Goal: Transaction & Acquisition: Book appointment/travel/reservation

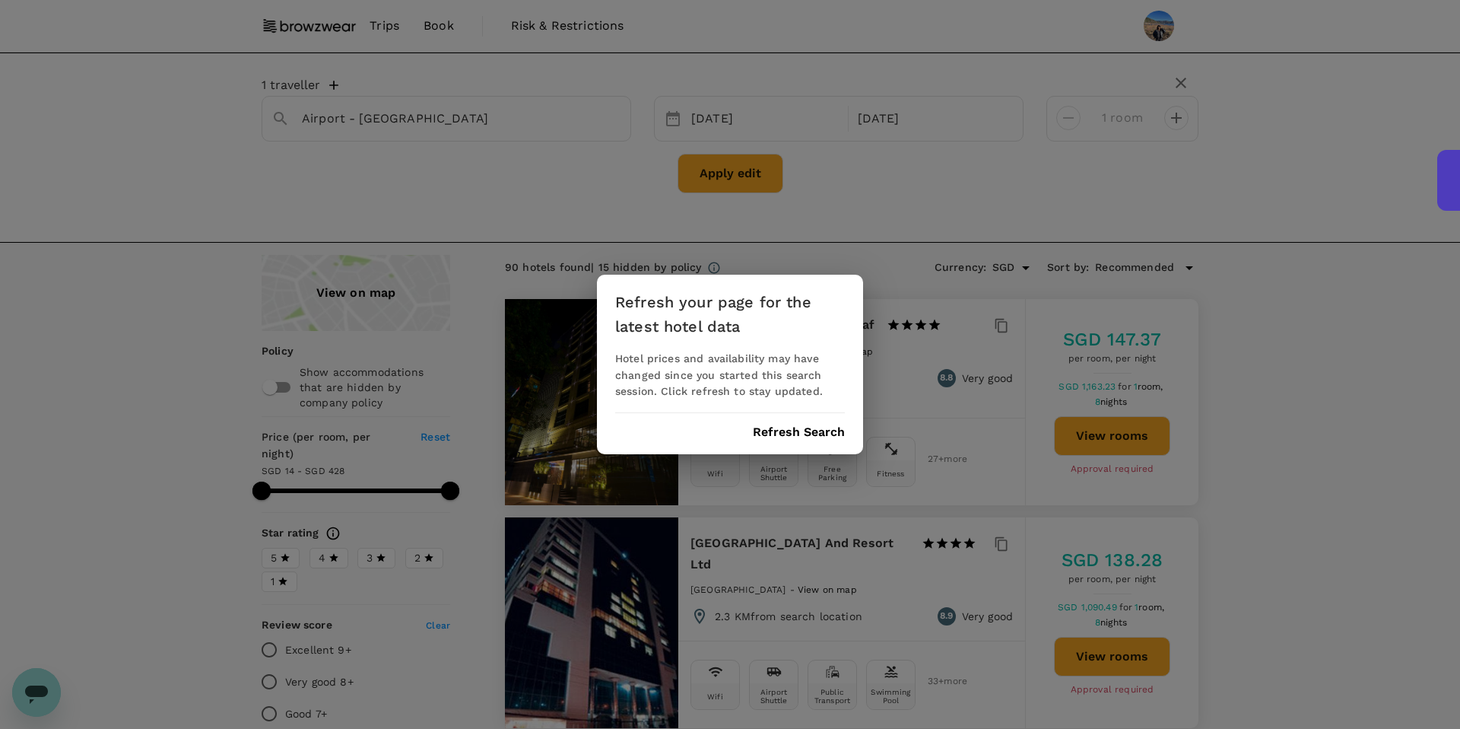
click at [790, 435] on button "Refresh Search" at bounding box center [799, 432] width 92 height 14
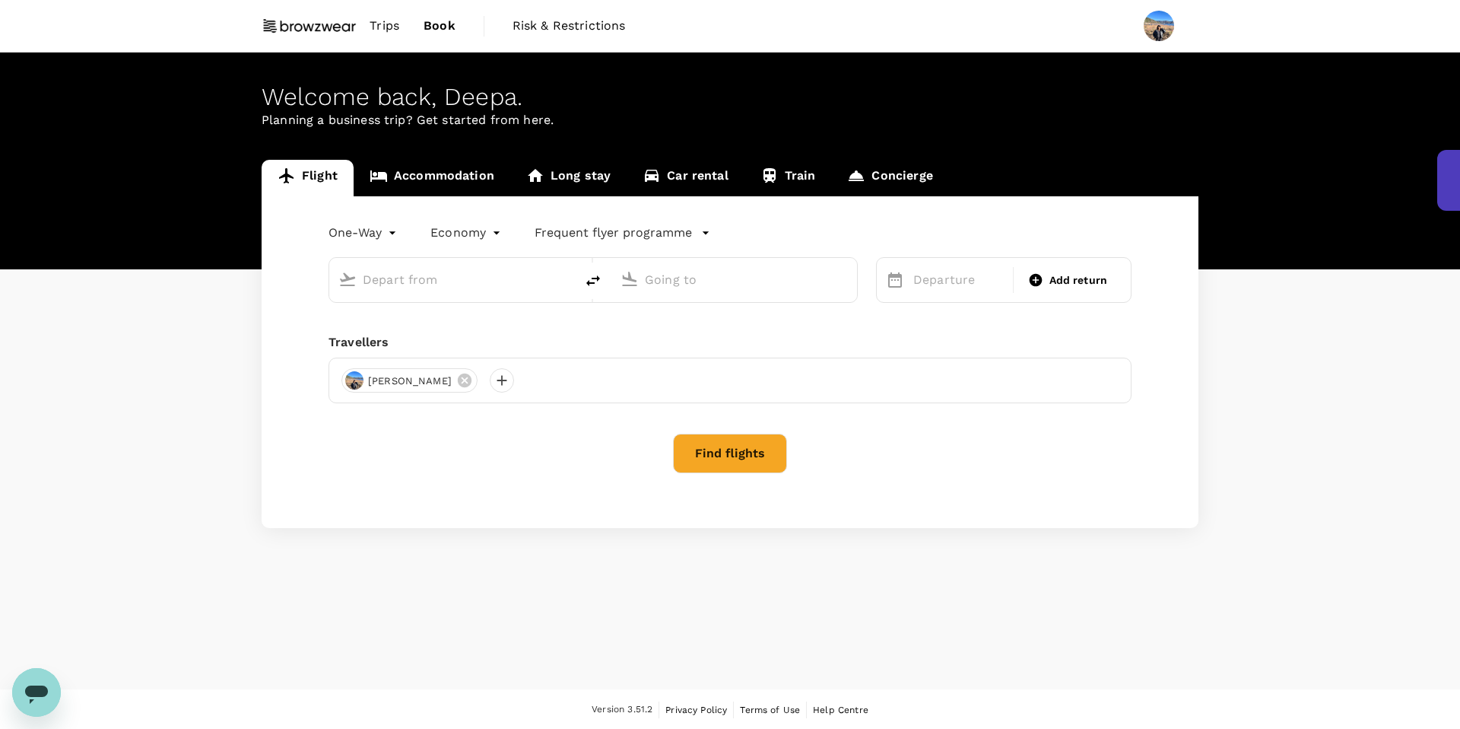
type input "roundtrip"
type input "Singapore Changi (SIN)"
type input "Shahjalal Intl (DAC)"
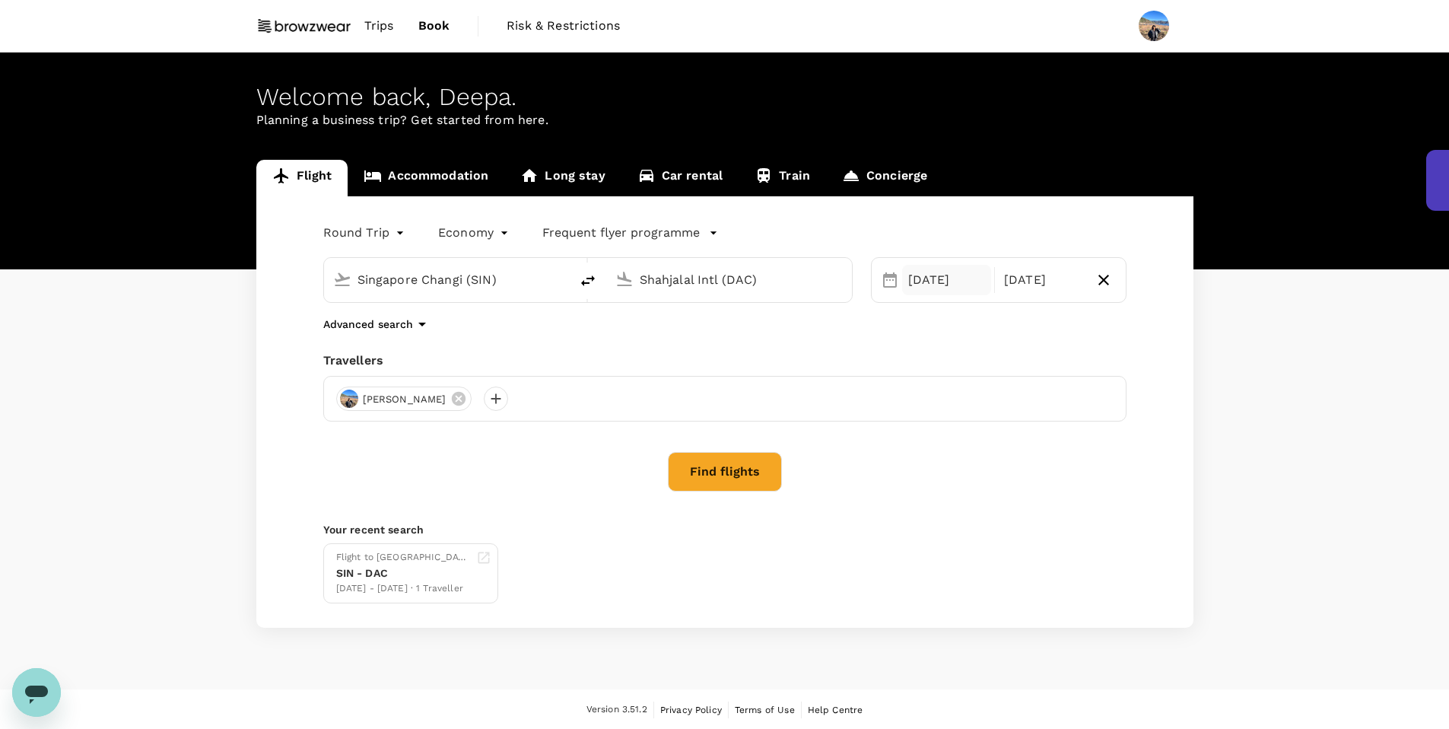
click at [909, 287] on div "[DATE]" at bounding box center [947, 280] width 90 height 30
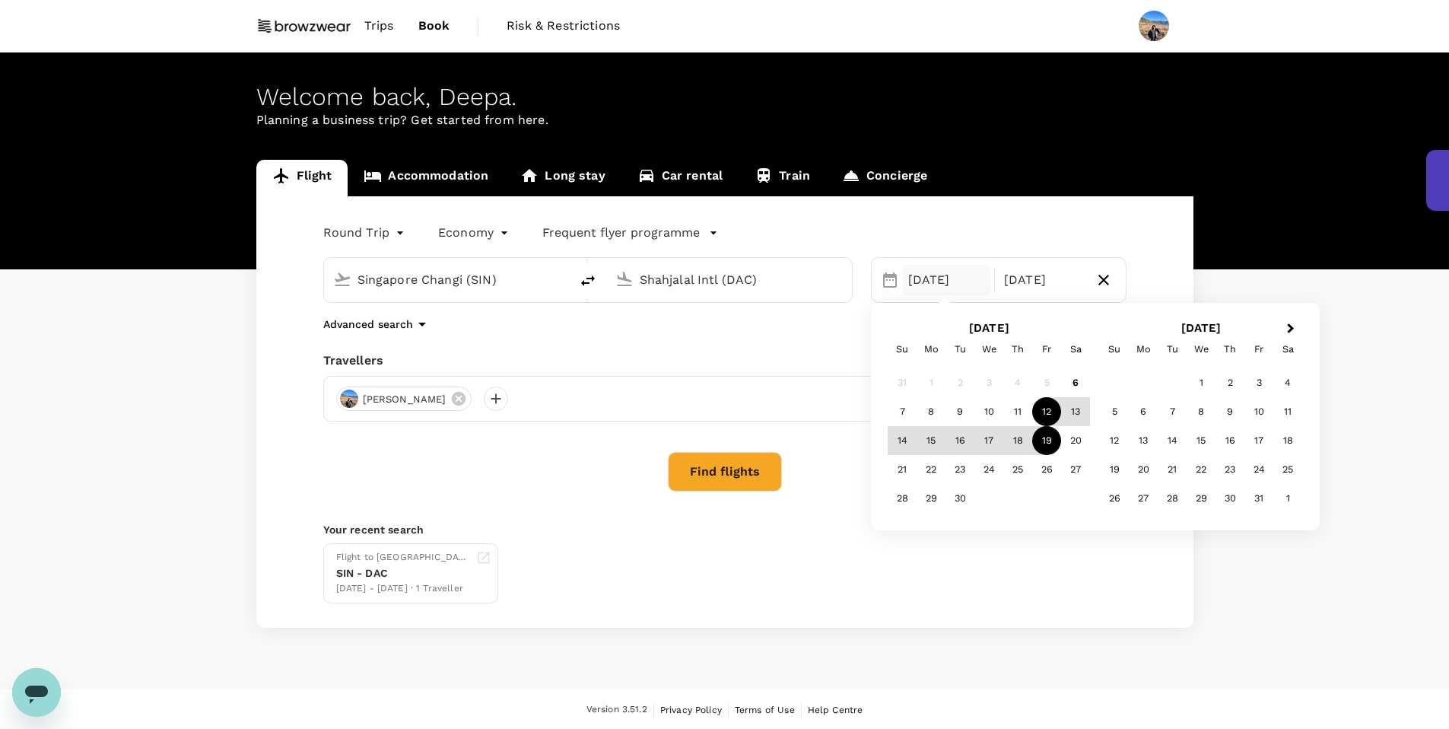
click at [738, 488] on button "Find flights" at bounding box center [725, 472] width 114 height 40
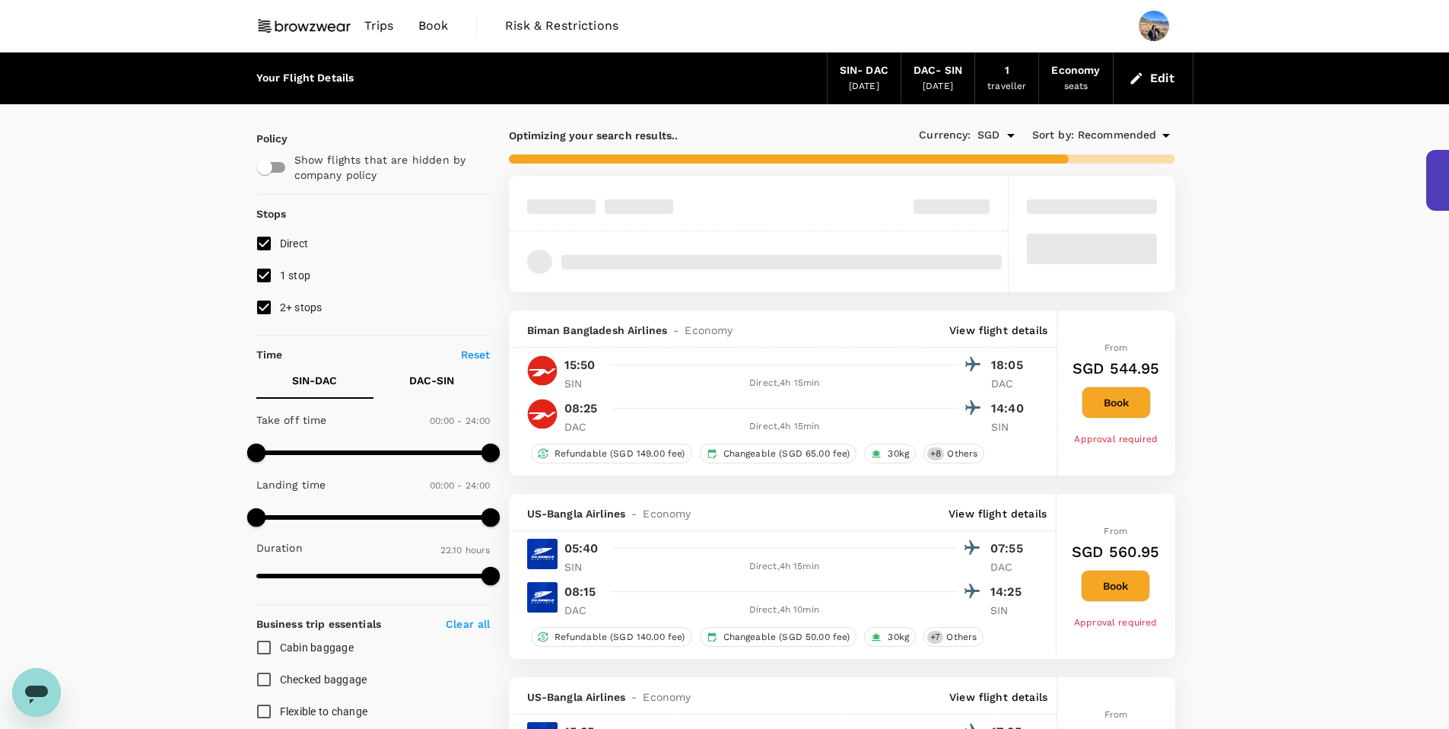
click at [273, 272] on input "1 stop" at bounding box center [264, 275] width 32 height 32
checkbox input "false"
type input "1420"
click at [265, 300] on input "2+ stops" at bounding box center [264, 307] width 32 height 32
checkbox input "false"
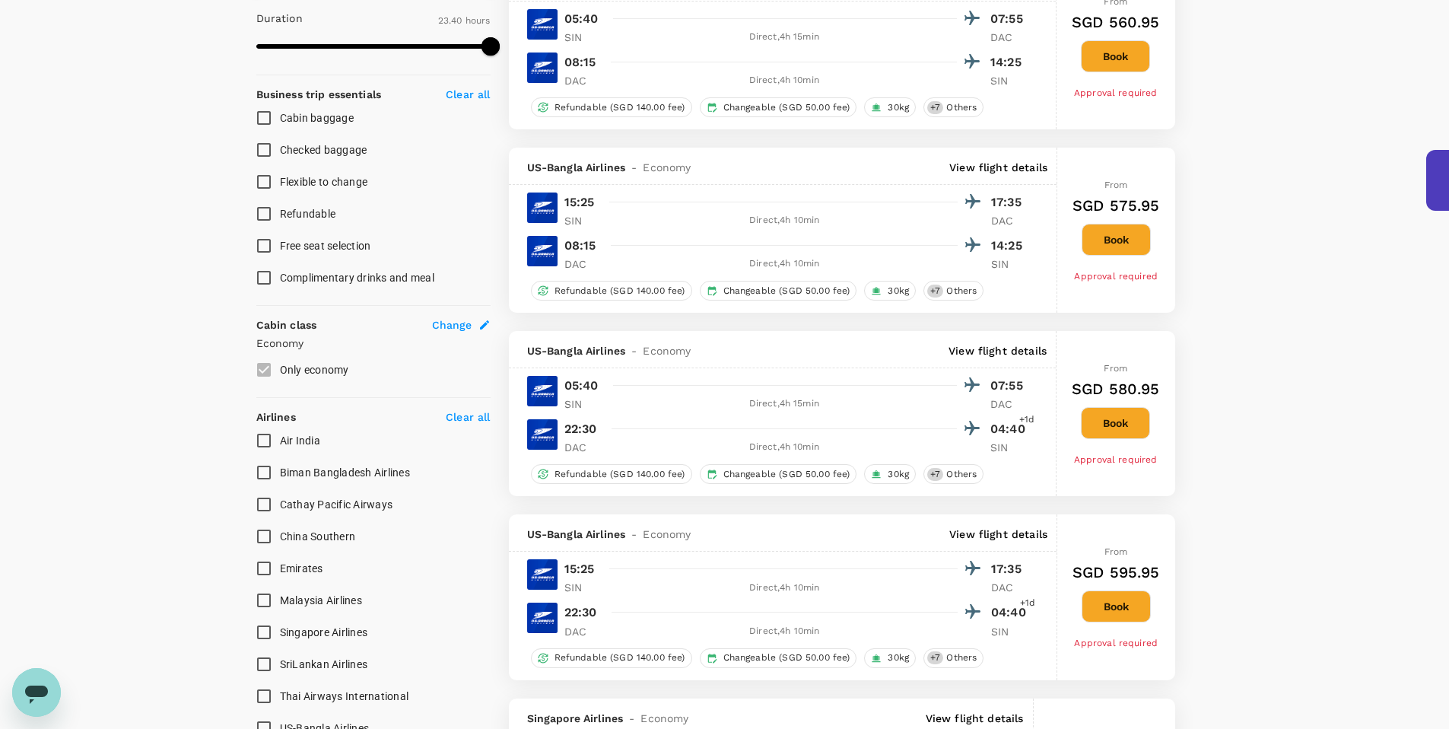
scroll to position [291, 0]
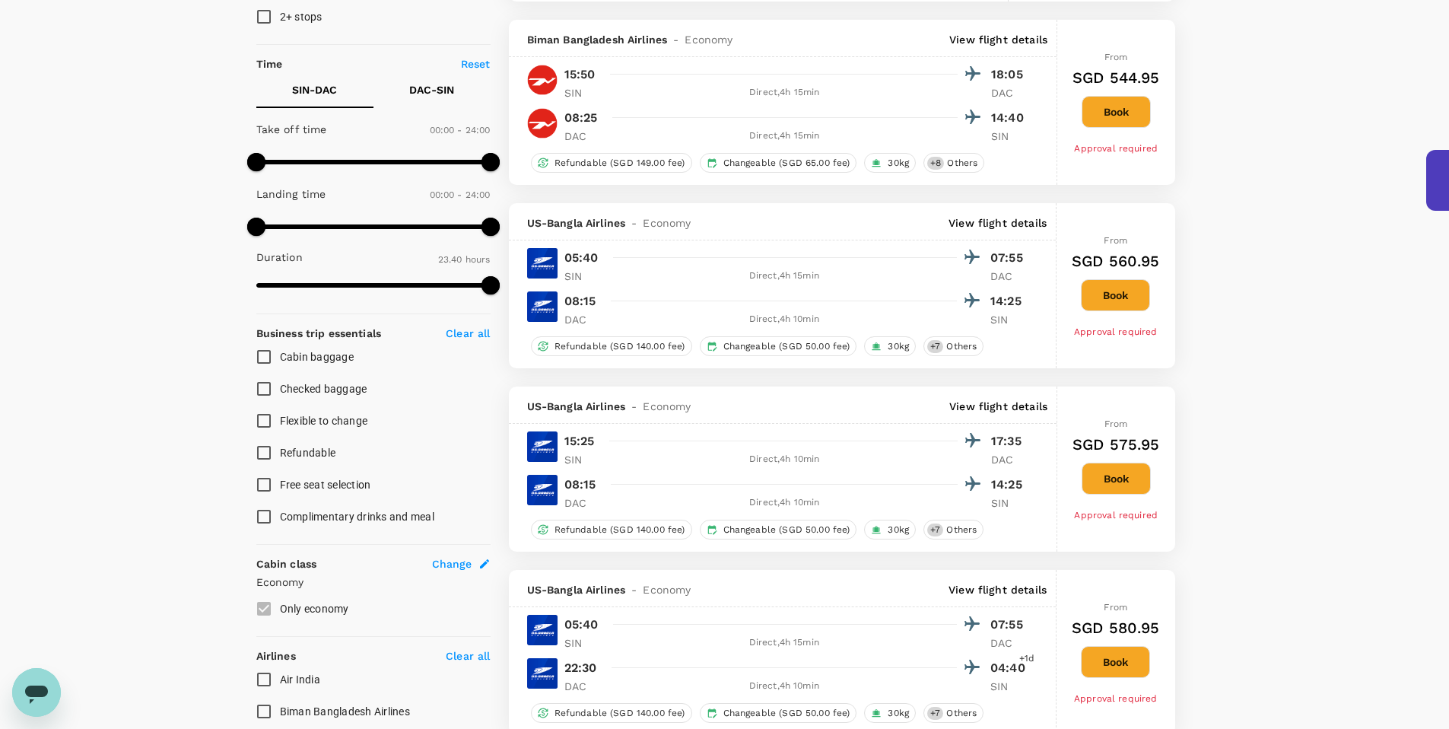
click at [263, 362] on input "Cabin baggage" at bounding box center [264, 357] width 32 height 32
checkbox input "true"
click at [257, 390] on input "Checked baggage" at bounding box center [264, 389] width 32 height 32
checkbox input "true"
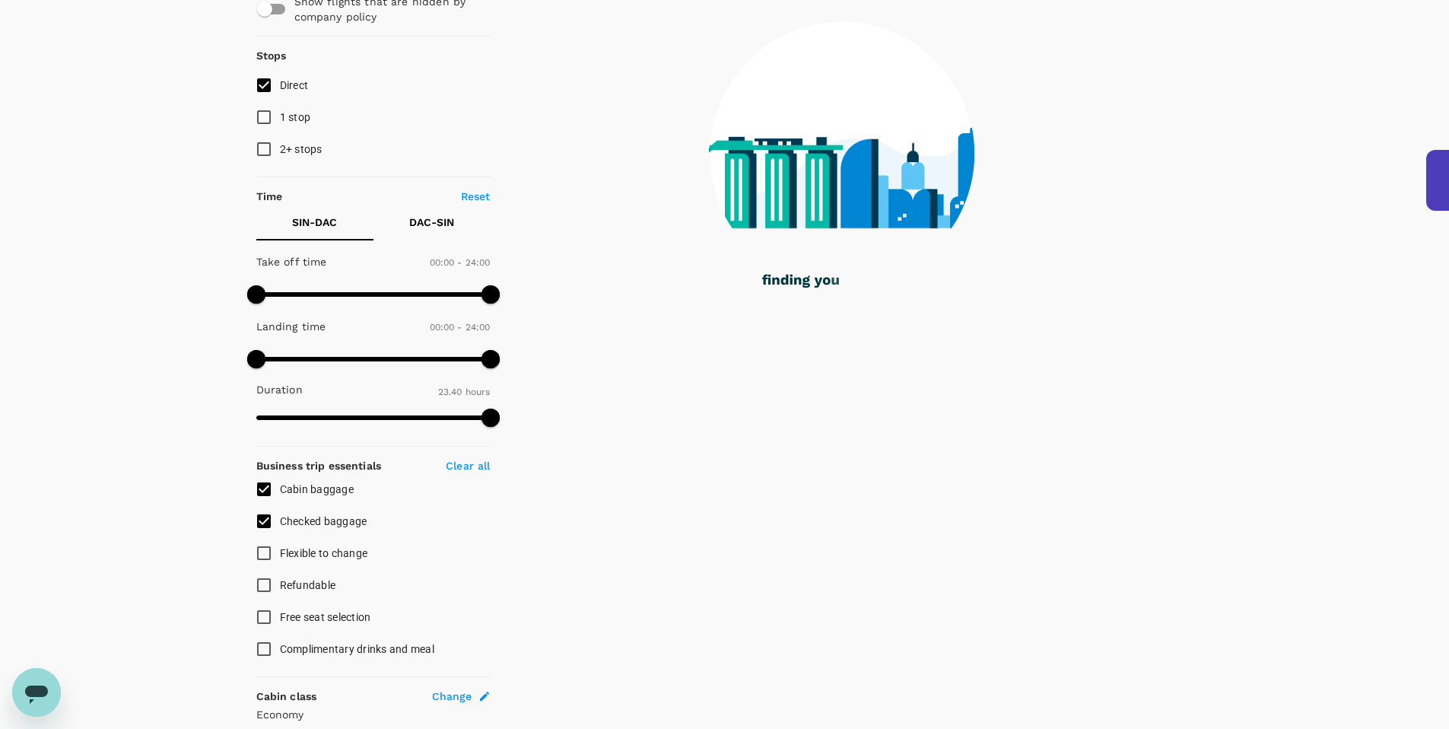
type input "1855"
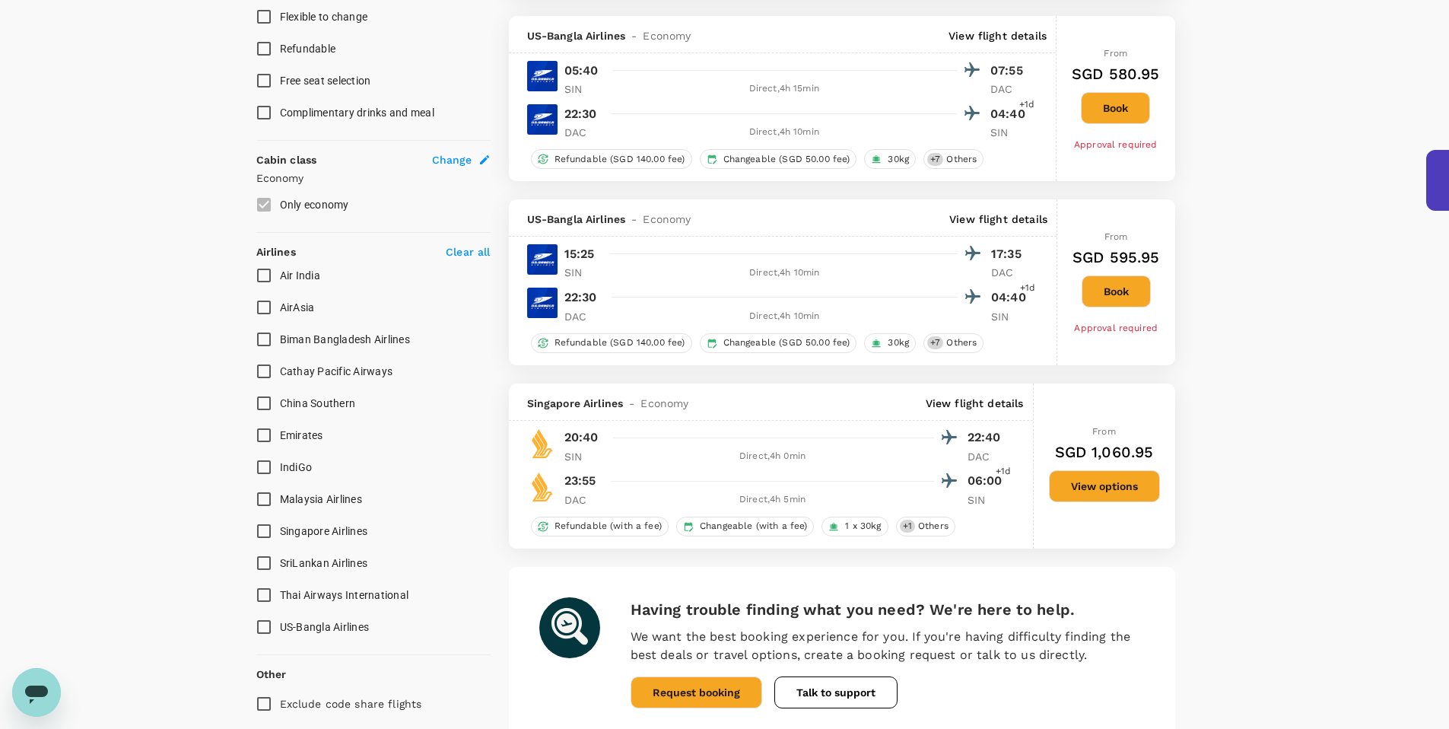
scroll to position [825, 0]
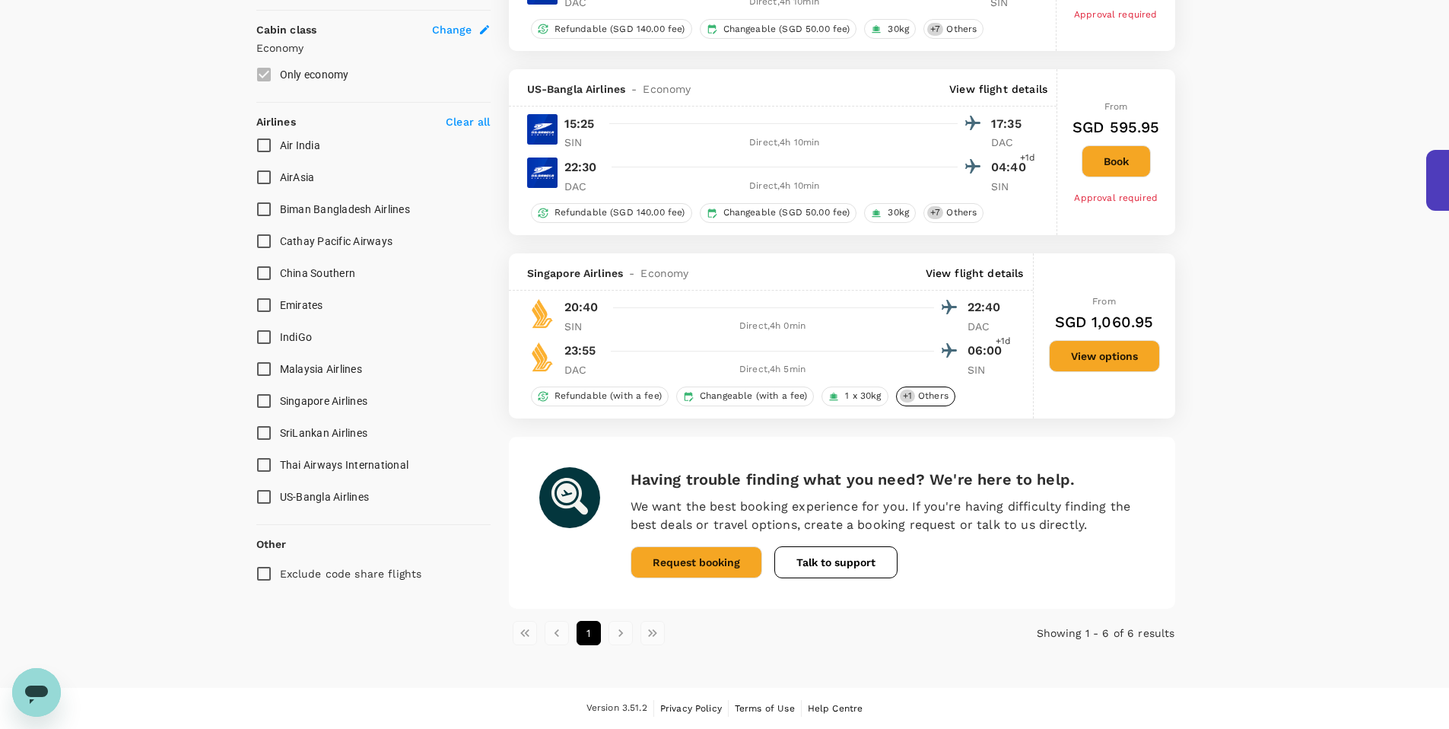
click at [920, 402] on div "+ 1 Others" at bounding box center [925, 396] width 59 height 20
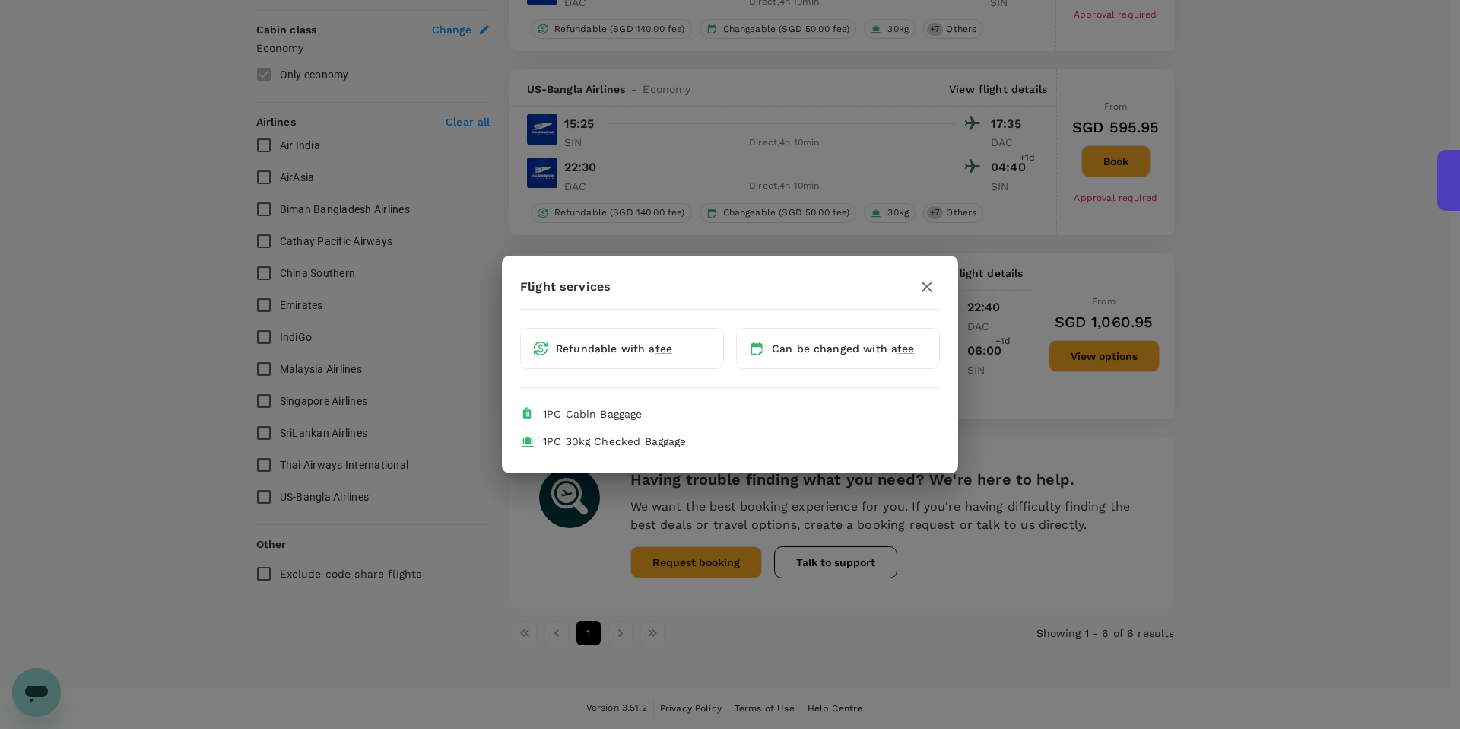
click at [936, 281] on button "button" at bounding box center [927, 287] width 26 height 26
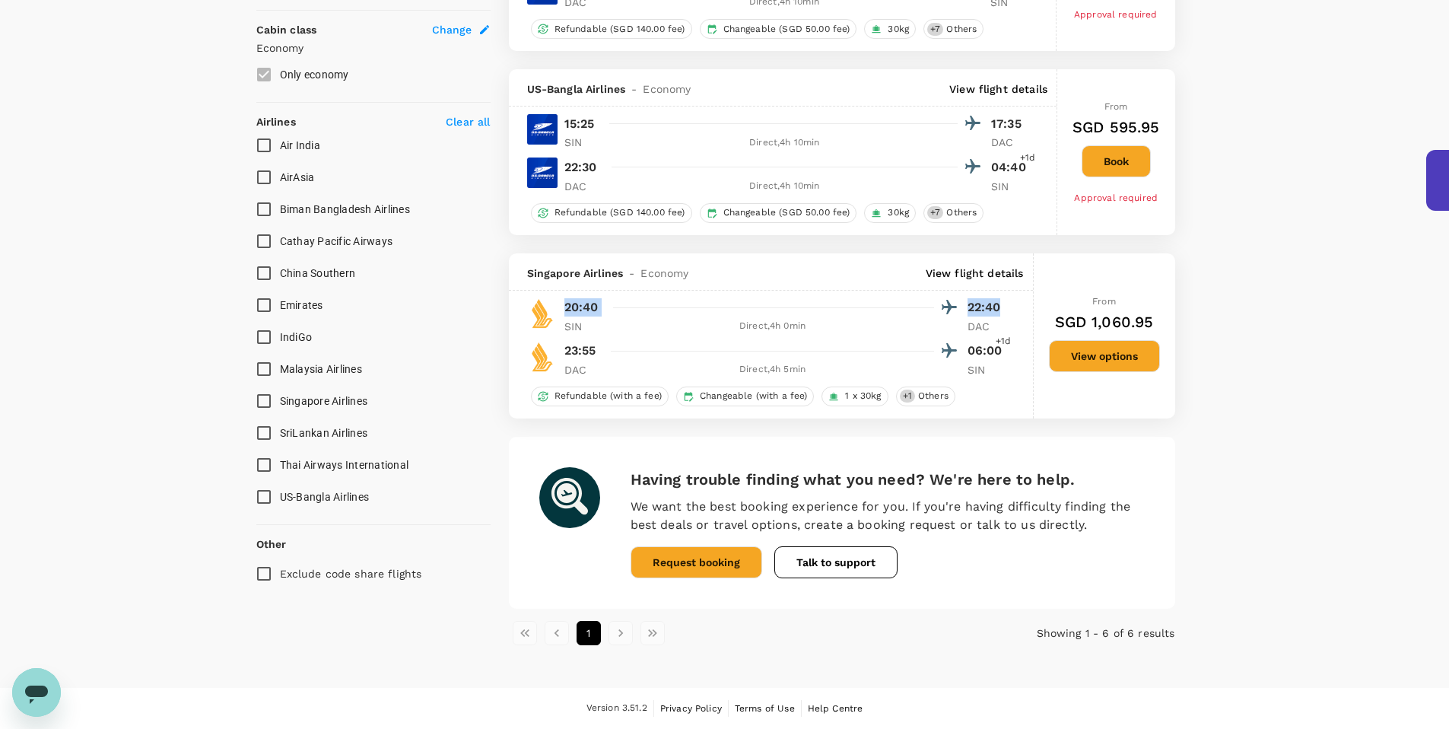
drag, startPoint x: 561, startPoint y: 305, endPoint x: 1002, endPoint y: 313, distance: 440.5
click at [1002, 313] on div "20:40 22:40 SIN Direct , 4h 0min DAC" at bounding box center [780, 315] width 450 height 37
click at [938, 401] on span "Others" at bounding box center [933, 395] width 43 height 13
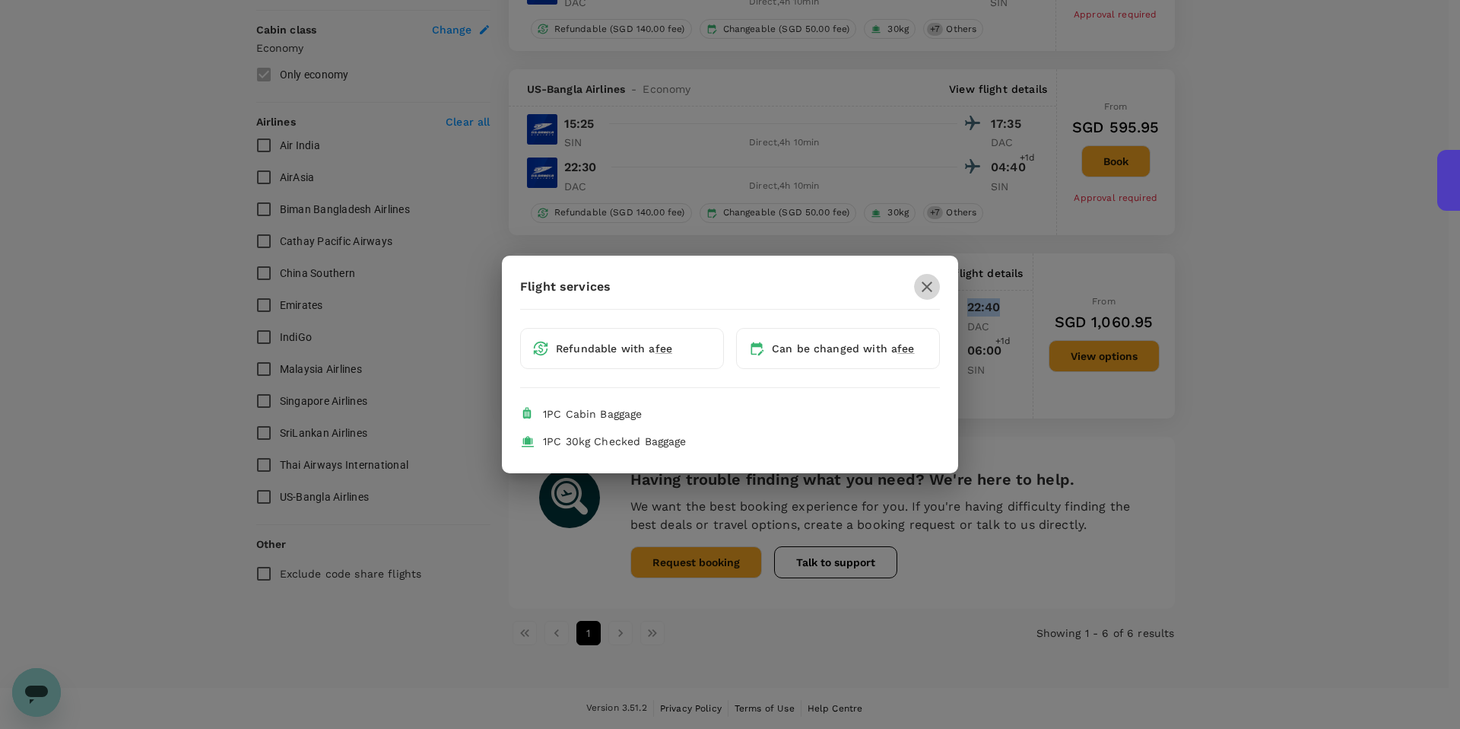
click at [916, 294] on button "button" at bounding box center [927, 287] width 26 height 26
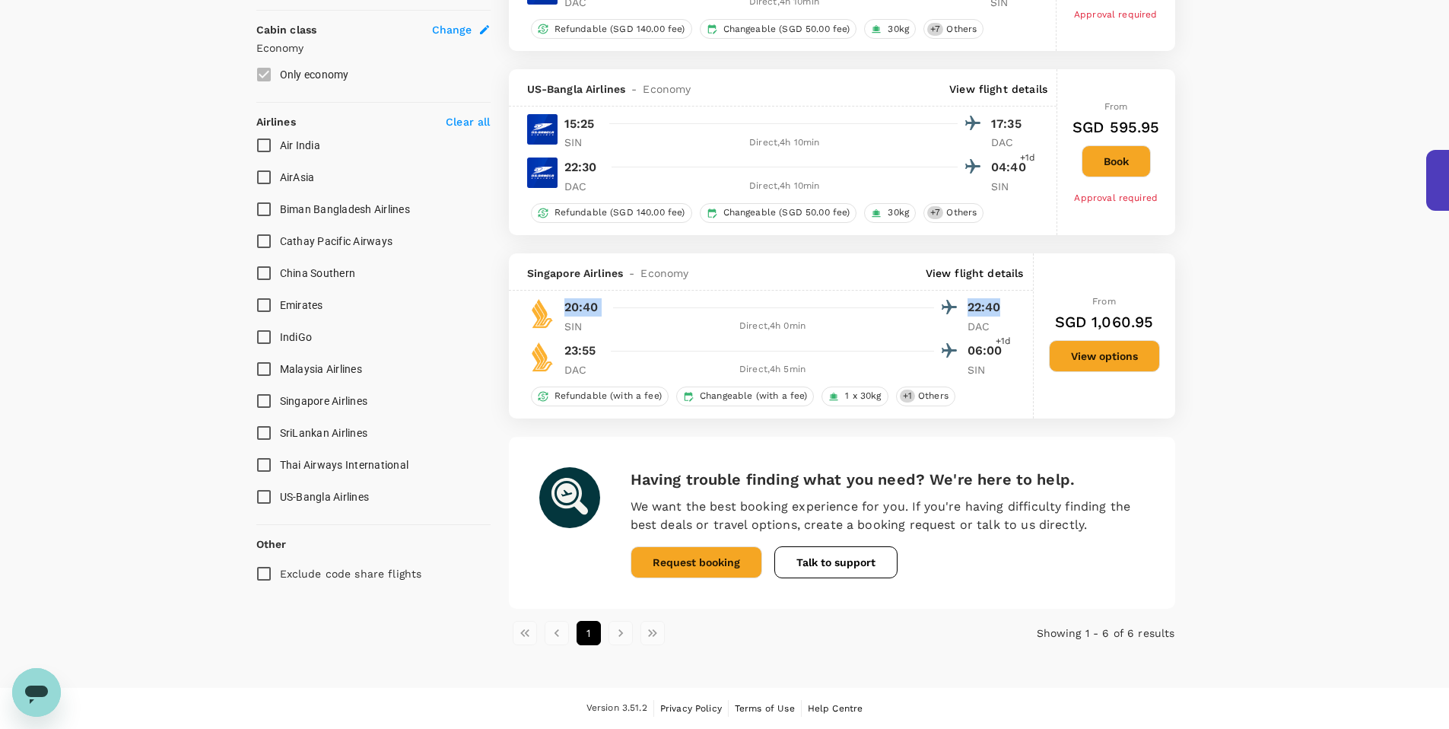
click at [1068, 361] on button "View options" at bounding box center [1104, 356] width 111 height 32
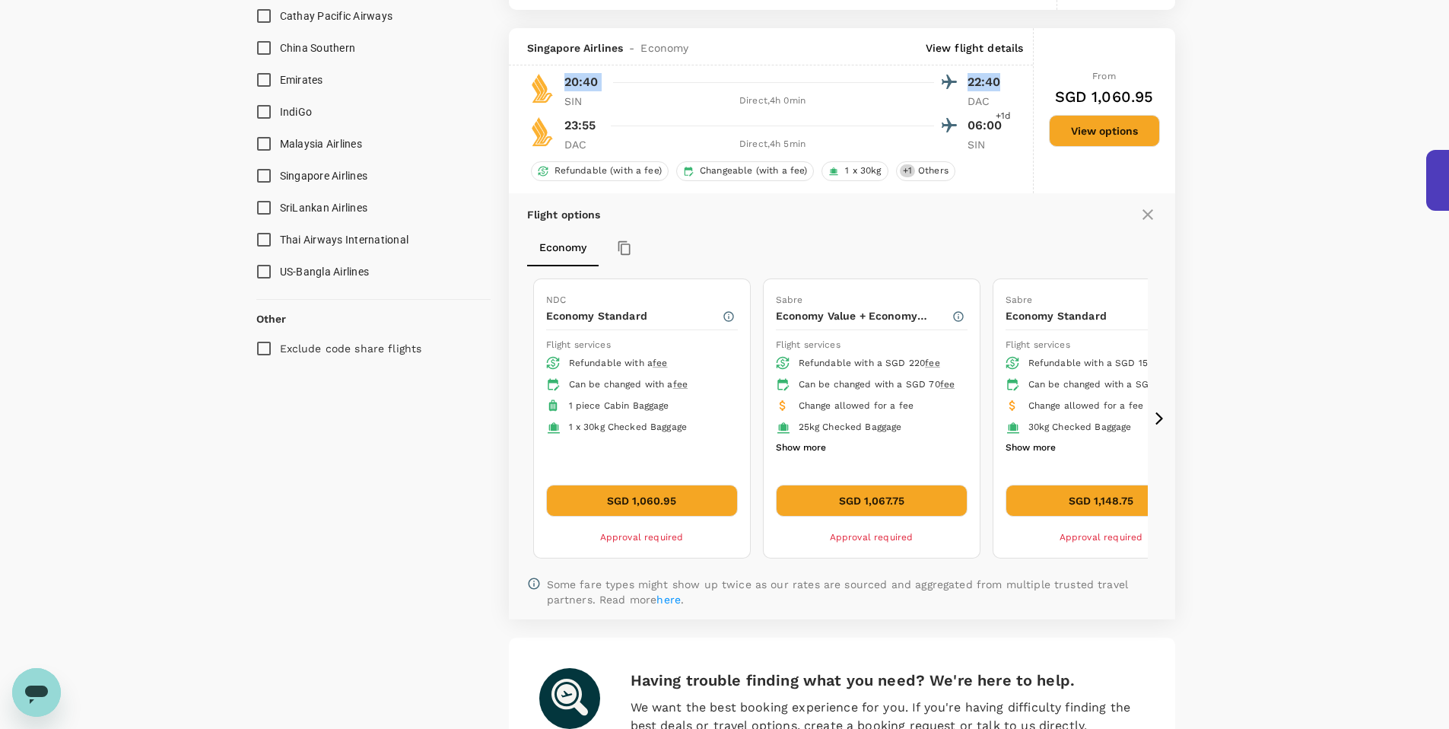
scroll to position [1078, 0]
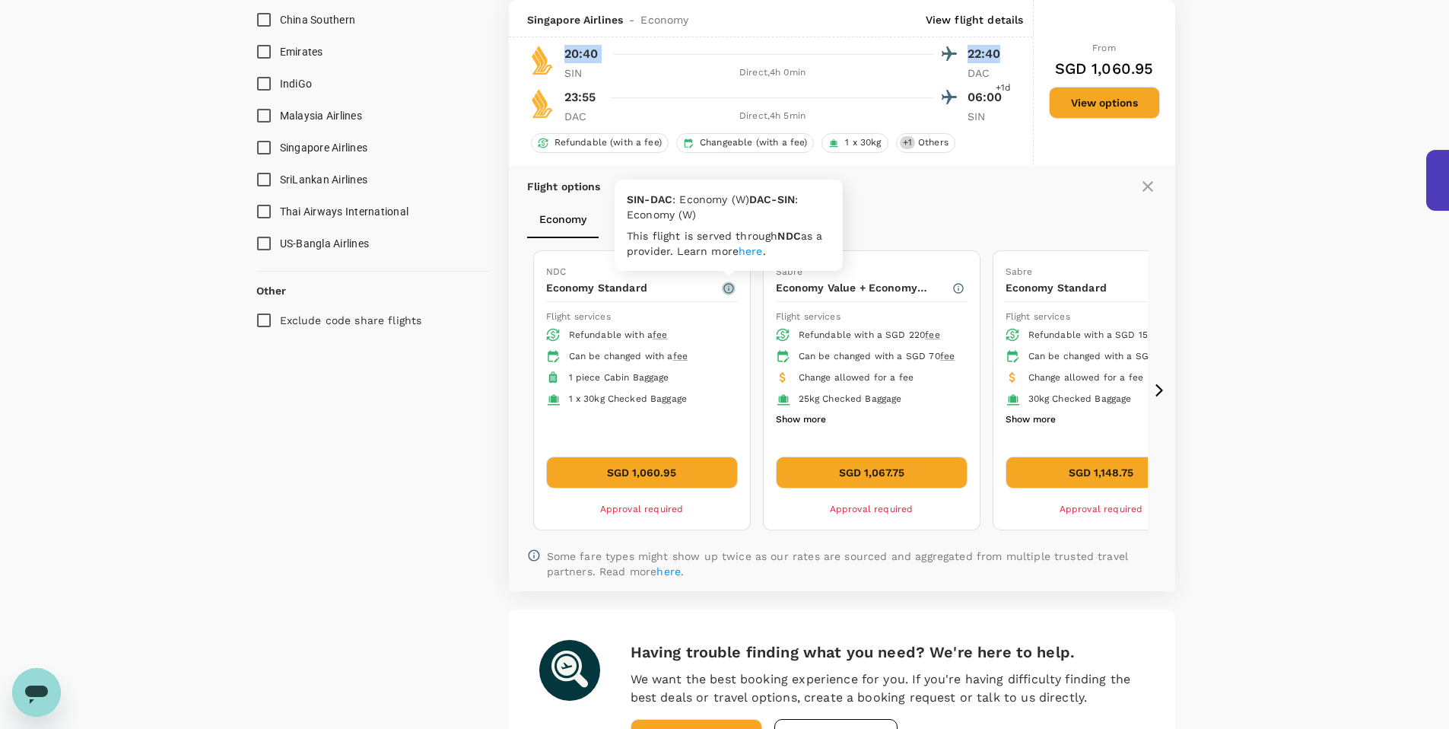
click at [727, 294] on button "button" at bounding box center [729, 288] width 14 height 14
click at [818, 430] on button "Show more" at bounding box center [801, 420] width 50 height 20
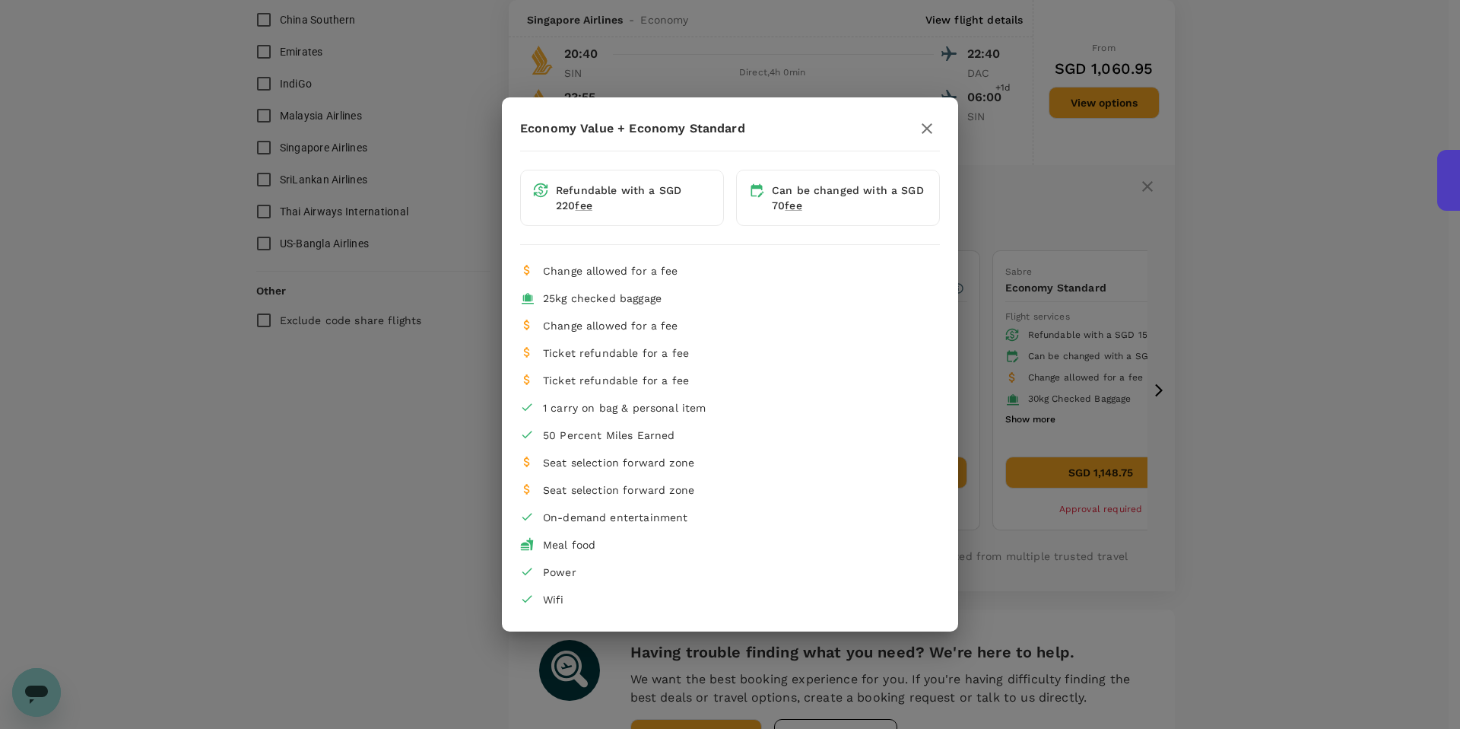
click at [1172, 343] on div "Economy Value + Economy Standard Refundable with a SGD 220 fee Can be changed w…" at bounding box center [730, 364] width 1460 height 729
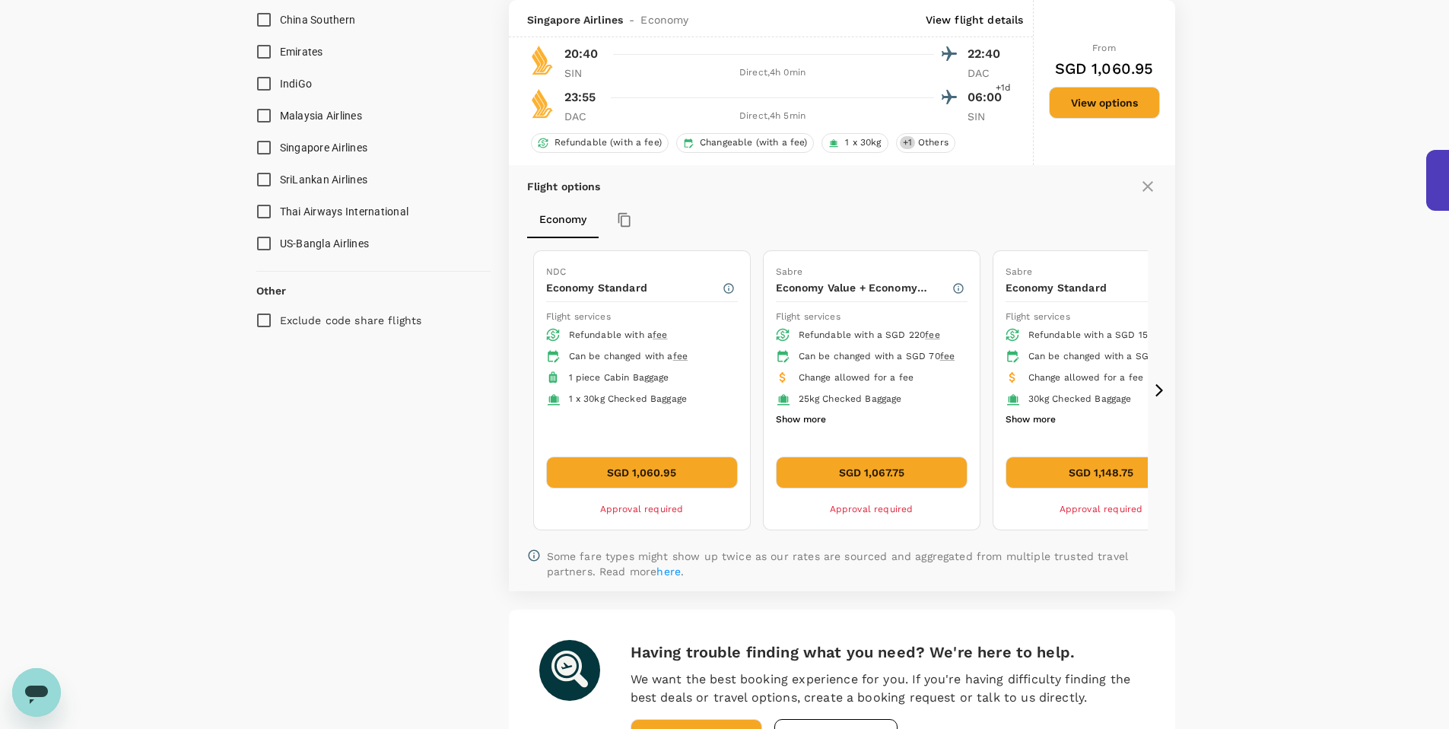
click at [599, 409] on li "1 x 30kg Checked Baggage" at bounding box center [642, 399] width 192 height 21
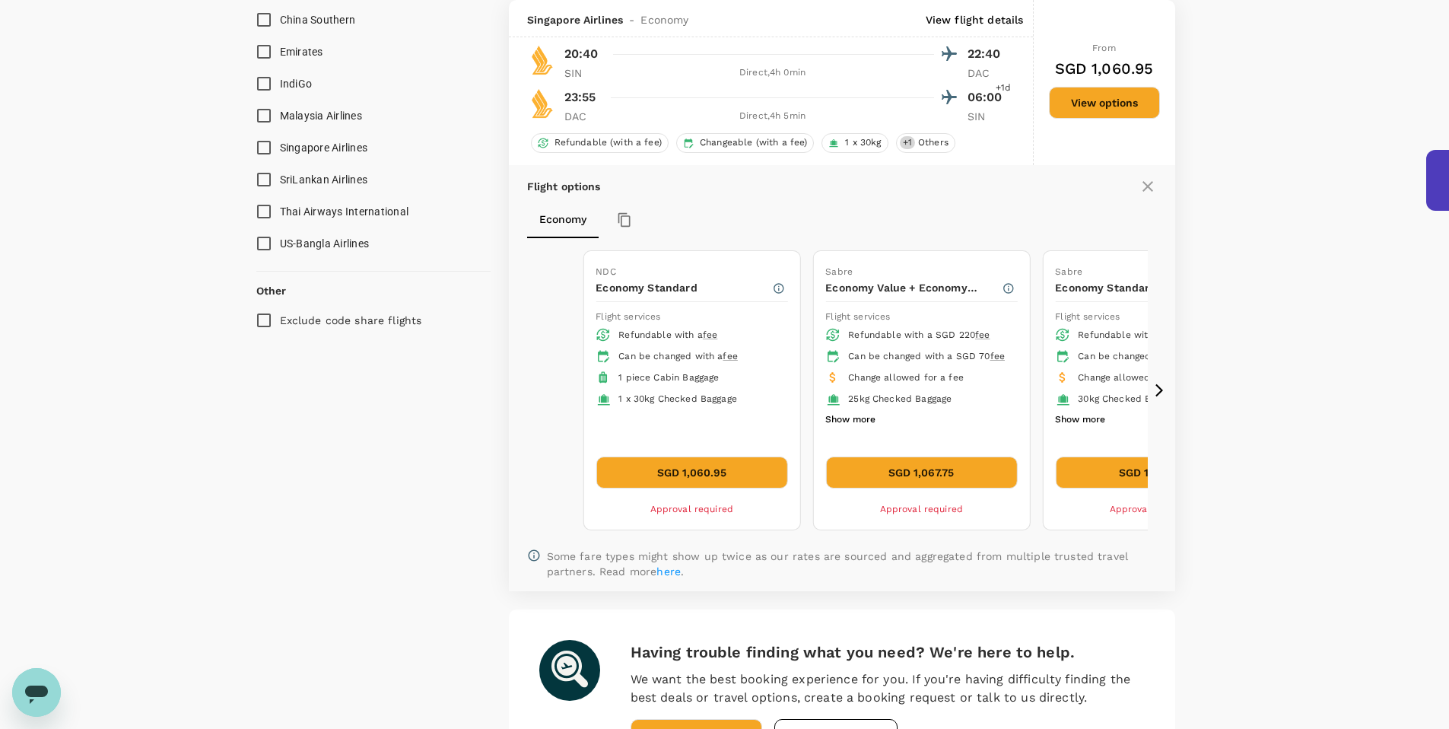
drag, startPoint x: 538, startPoint y: 326, endPoint x: 675, endPoint y: 386, distance: 149.5
click at [679, 384] on div "NDC Economy Standard Flight services Refundable with a fee Can be changed with …" at bounding box center [691, 390] width 216 height 278
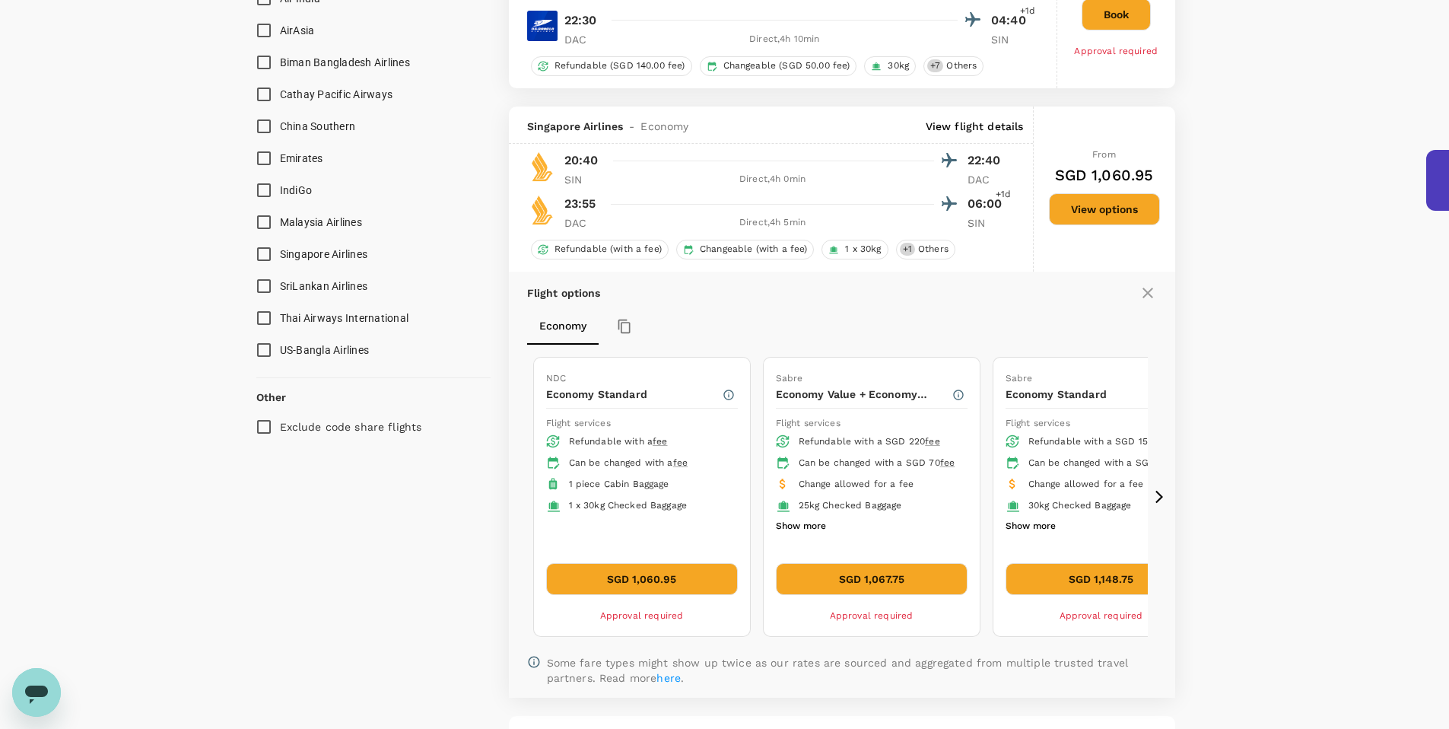
scroll to position [979, 0]
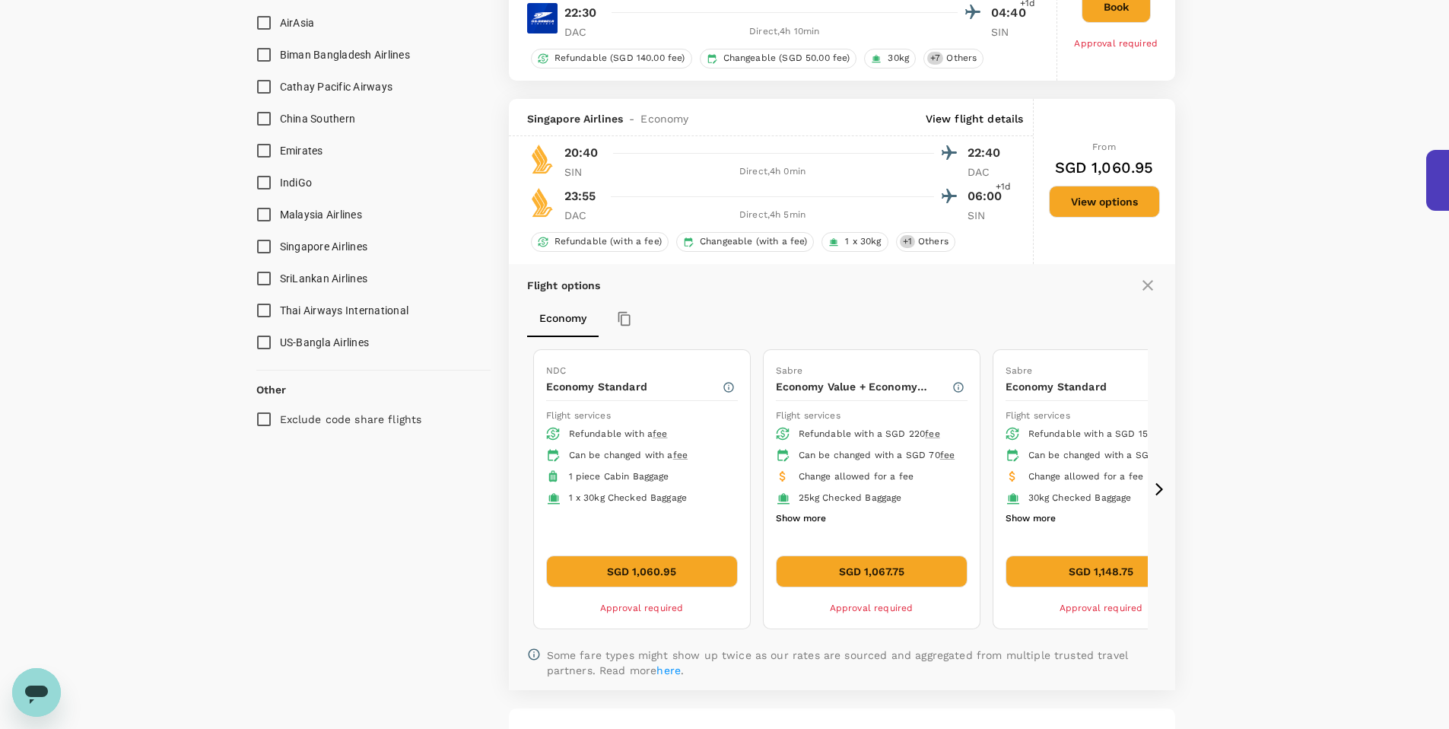
click at [691, 571] on button "SGD 1,060.95" at bounding box center [642, 571] width 192 height 32
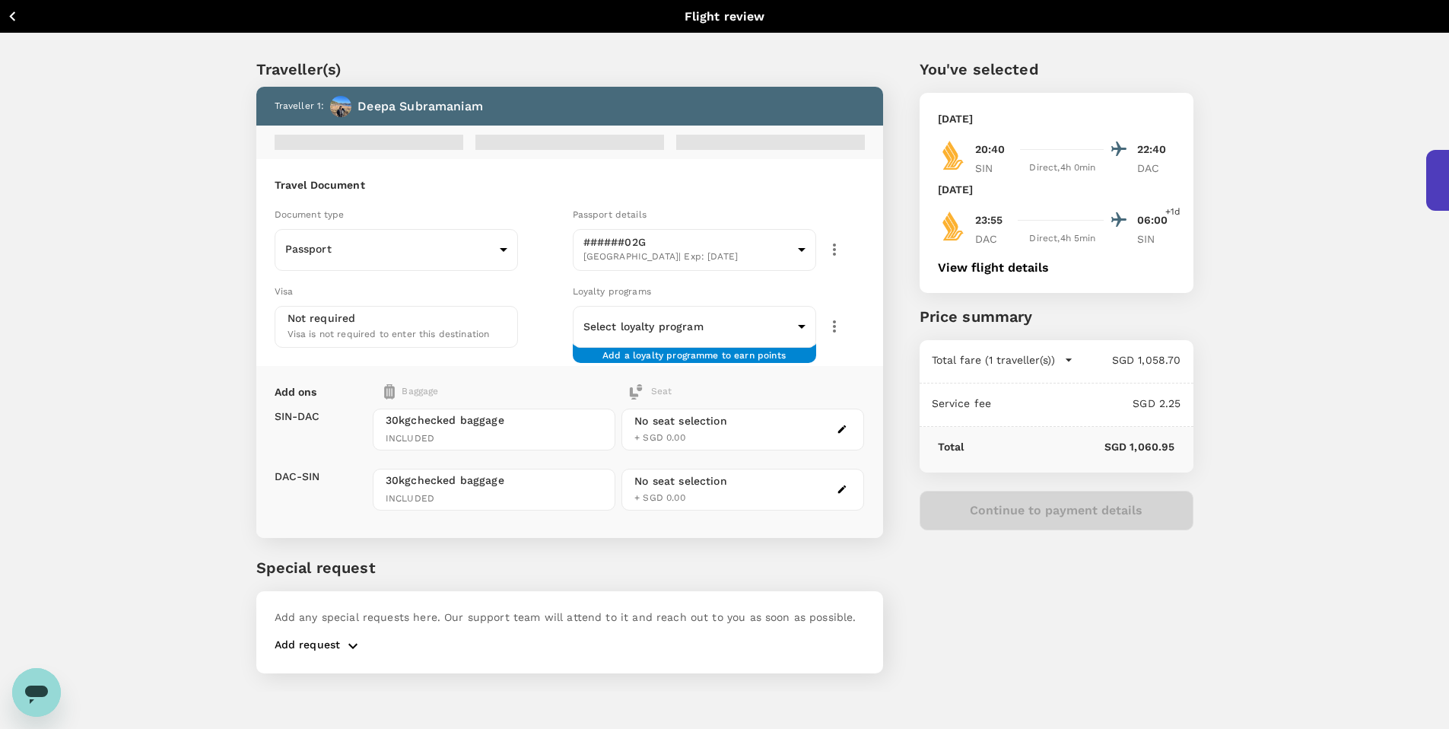
click at [11, 18] on icon "button" at bounding box center [12, 16] width 19 height 19
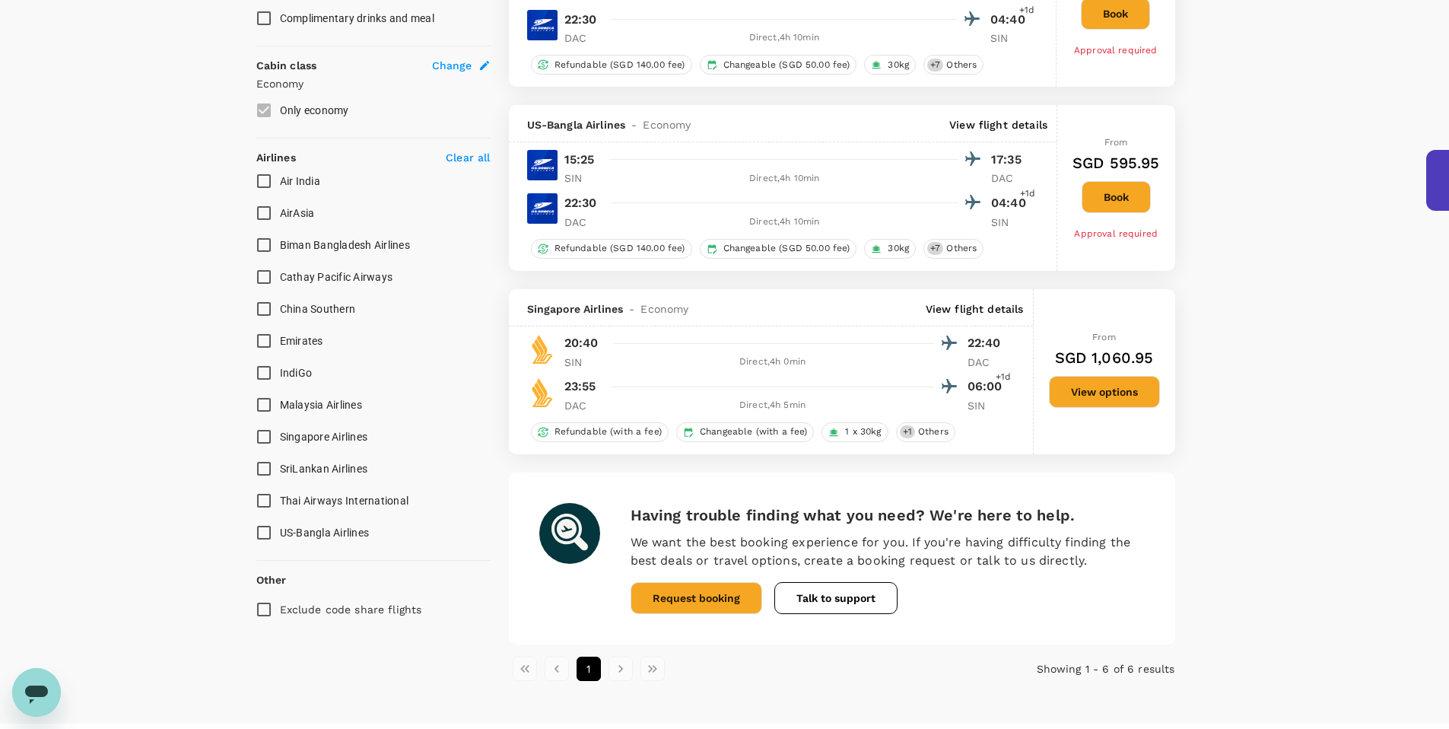
scroll to position [825, 0]
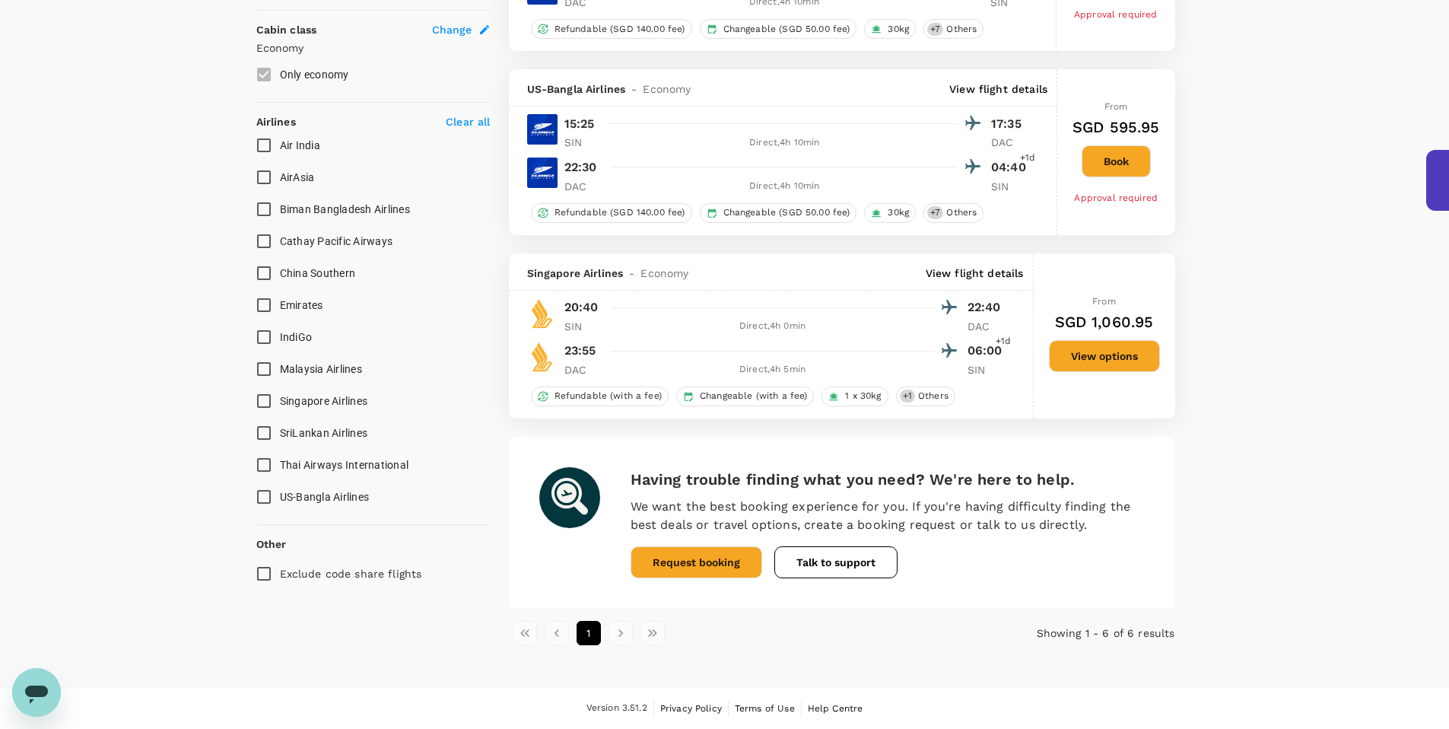
click at [948, 359] on icon at bounding box center [949, 351] width 18 height 18
click at [949, 276] on p "View flight details" at bounding box center [975, 272] width 98 height 15
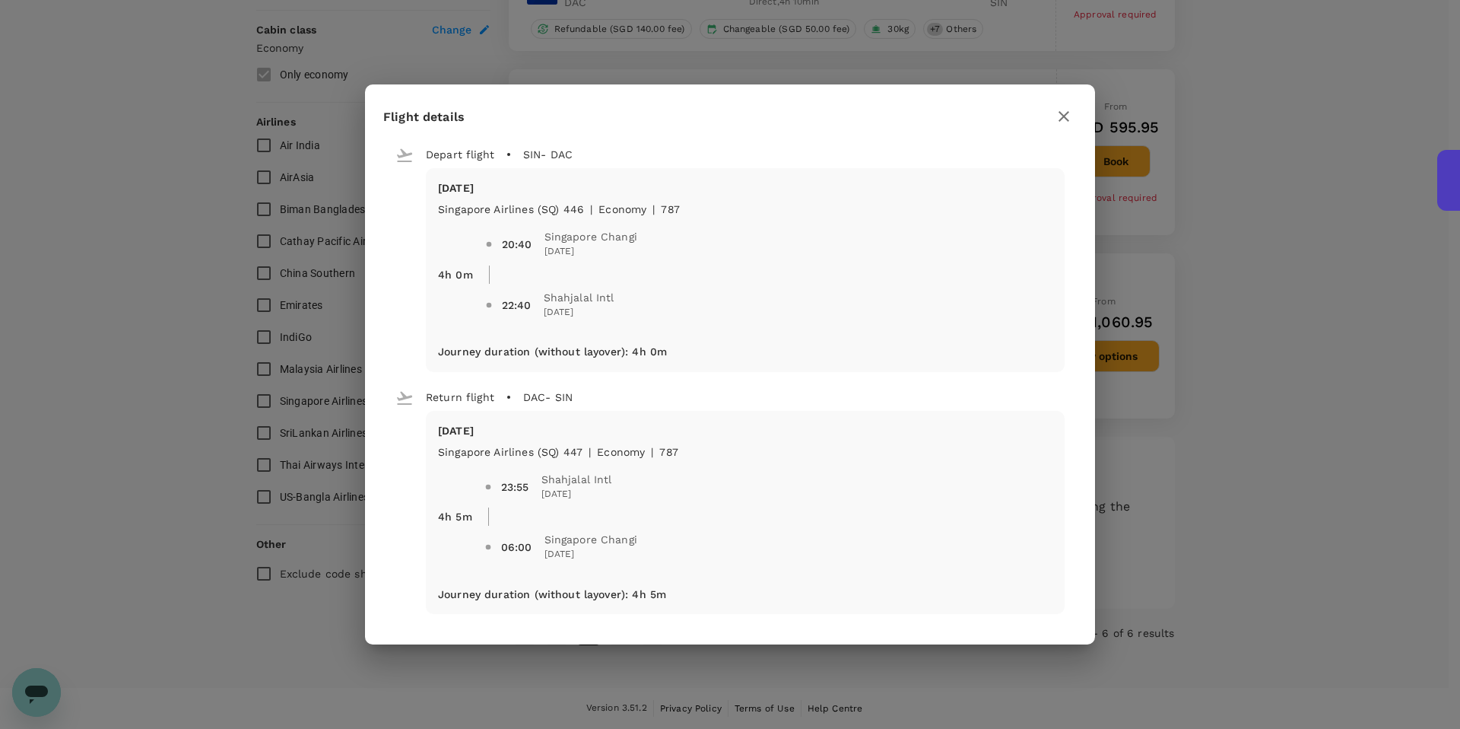
click at [1174, 300] on div "Flight details Depart flight SIN - DAC Fri, 12 Sep Singapore Airlines (SQ) 446 …" at bounding box center [730, 364] width 1460 height 729
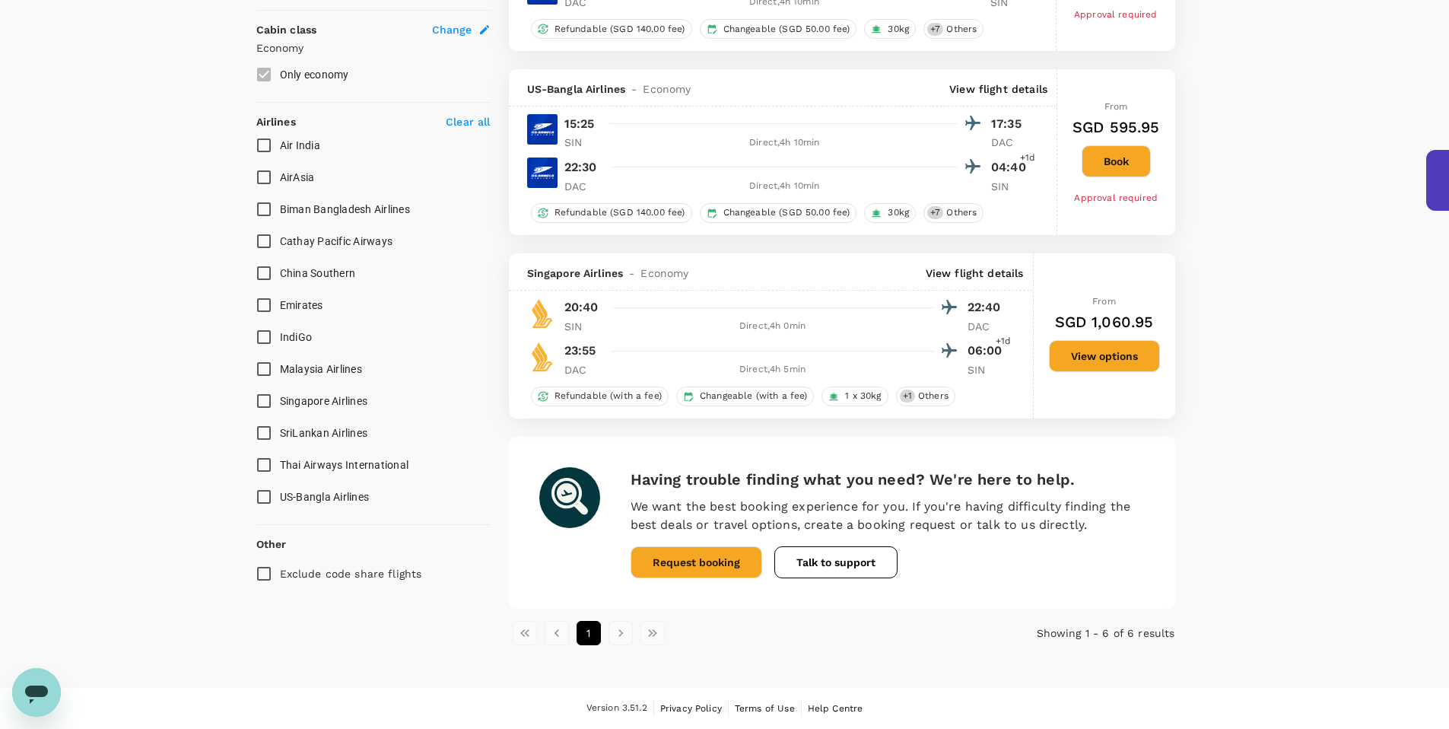
click at [1101, 357] on button "View options" at bounding box center [1104, 356] width 111 height 32
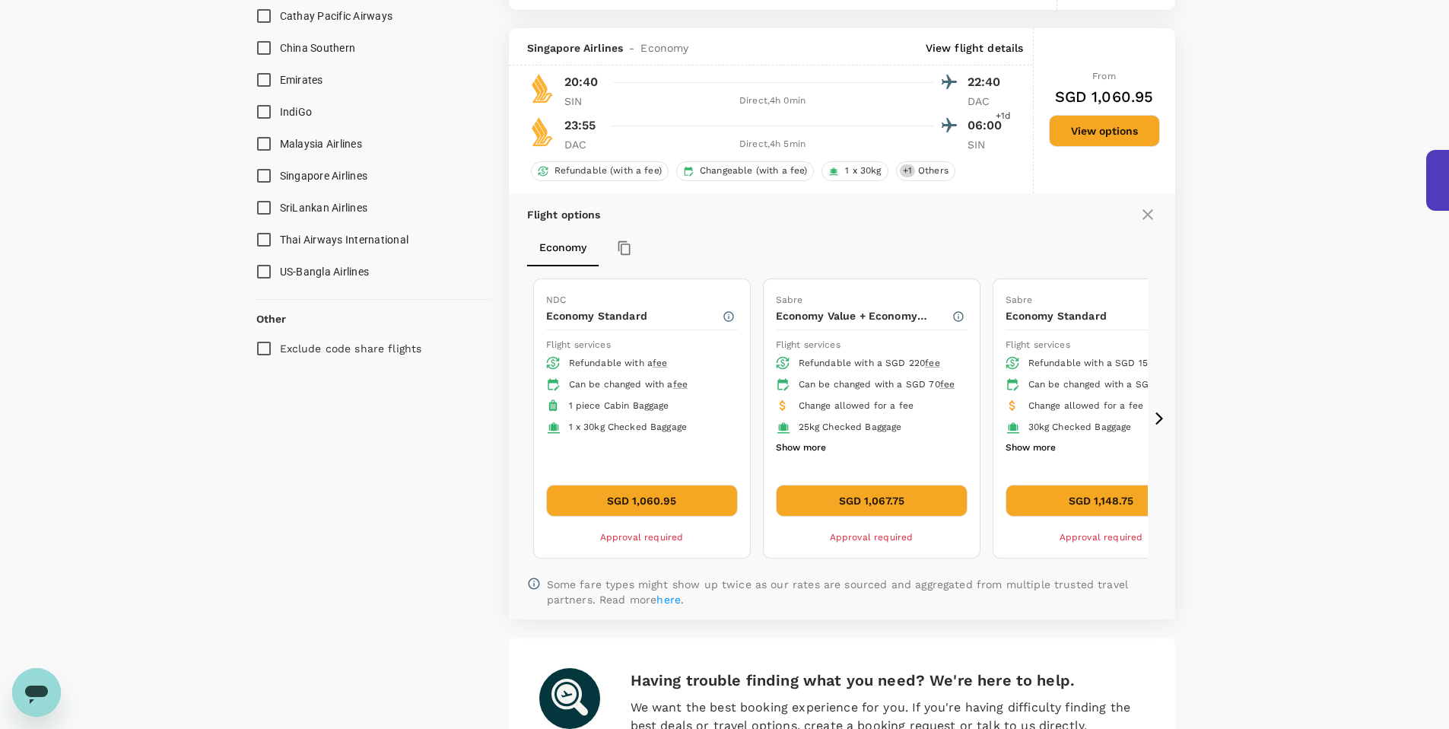
scroll to position [1078, 0]
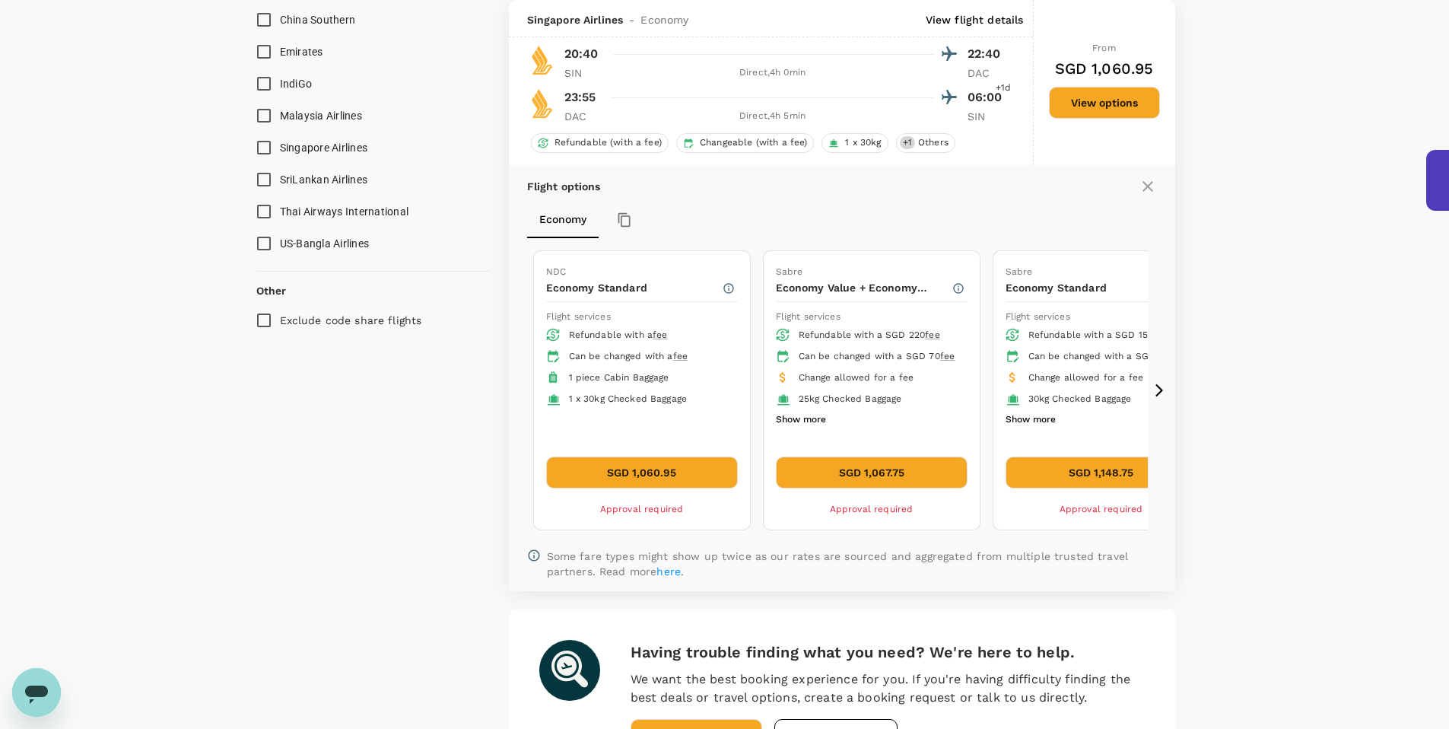
click at [651, 485] on button "SGD 1,060.95" at bounding box center [642, 472] width 192 height 32
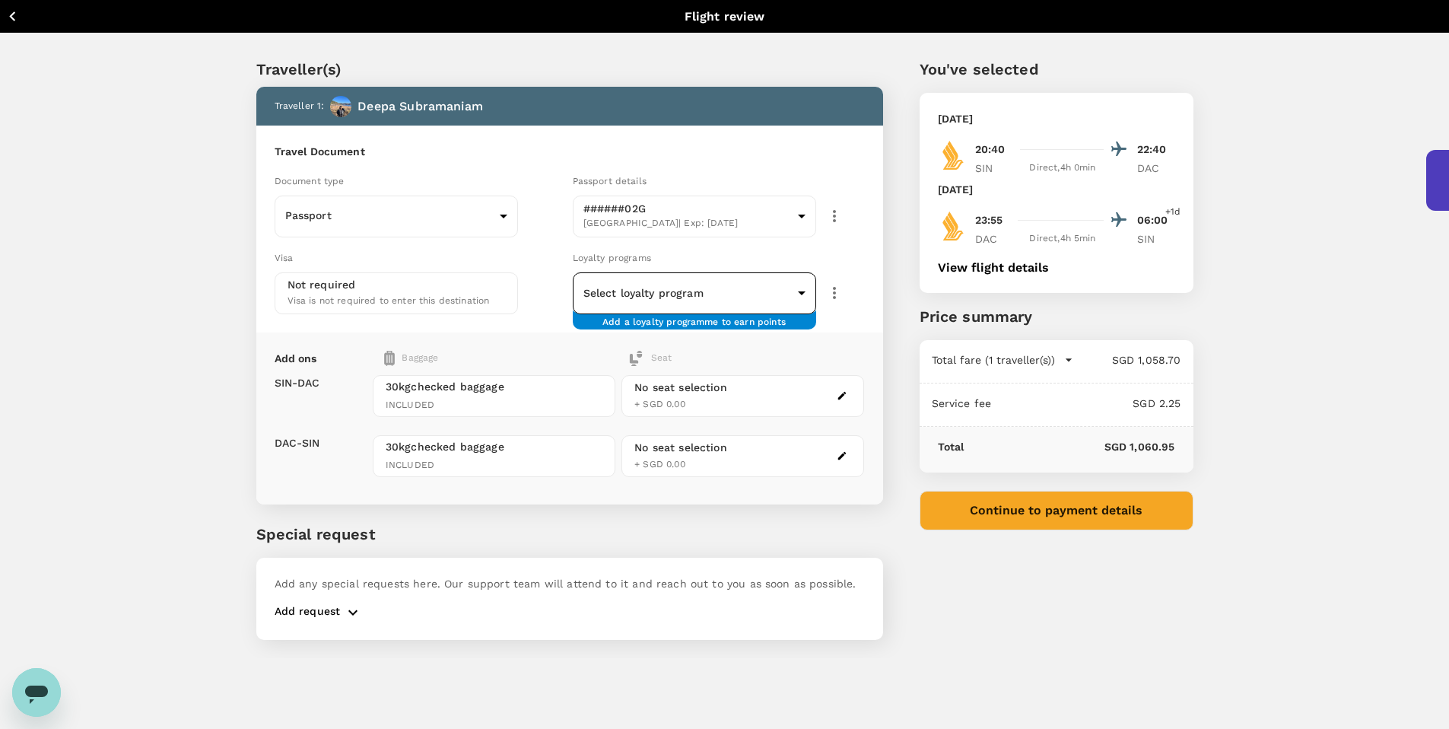
click at [631, 284] on body "Back to flight results Flight review Traveller(s) Traveller 1 : Deepa Subramani…" at bounding box center [724, 443] width 1449 height 887
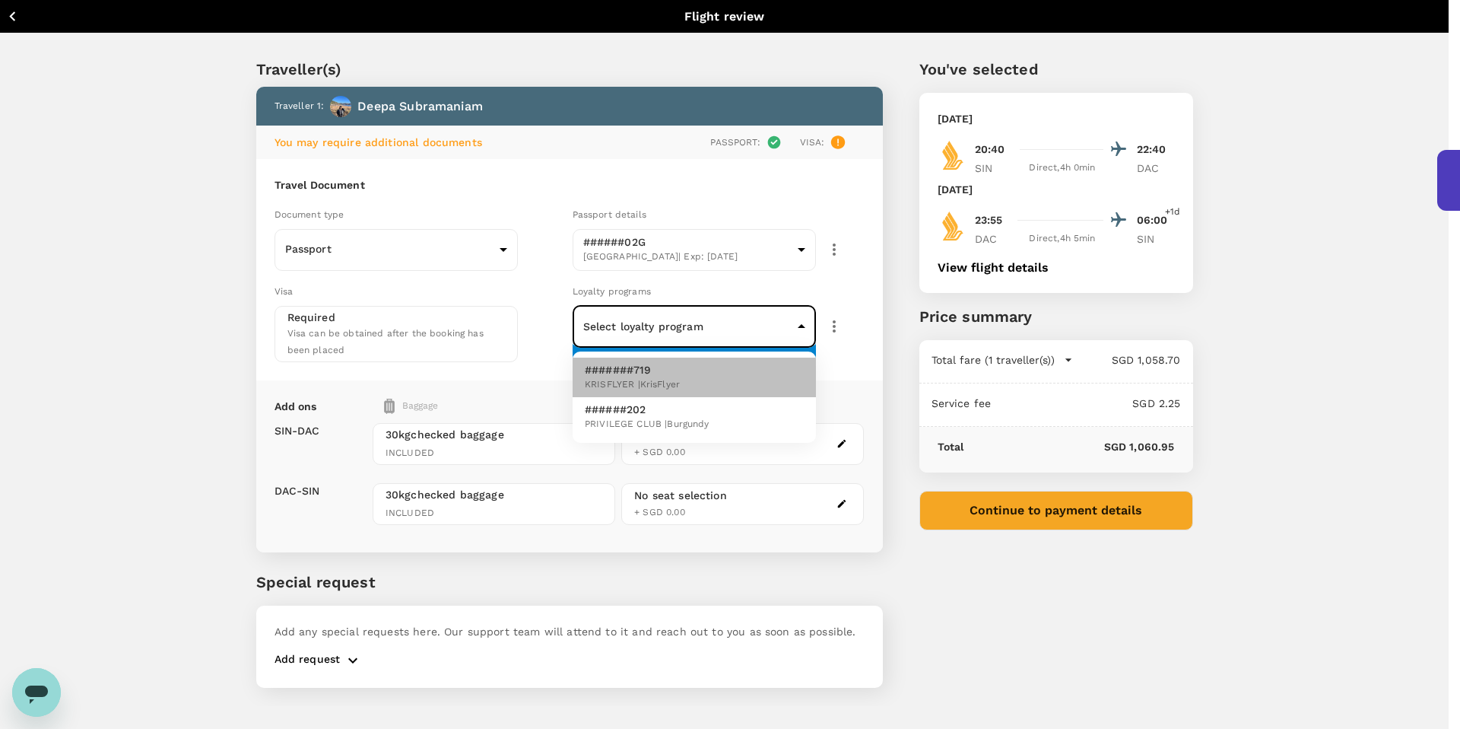
click at [695, 387] on li "#######719 KRISFLYER | KrisFlyer" at bounding box center [694, 378] width 243 height 40
type input "eaf1c315-bd8c-4053-8e87-d2764b317b31"
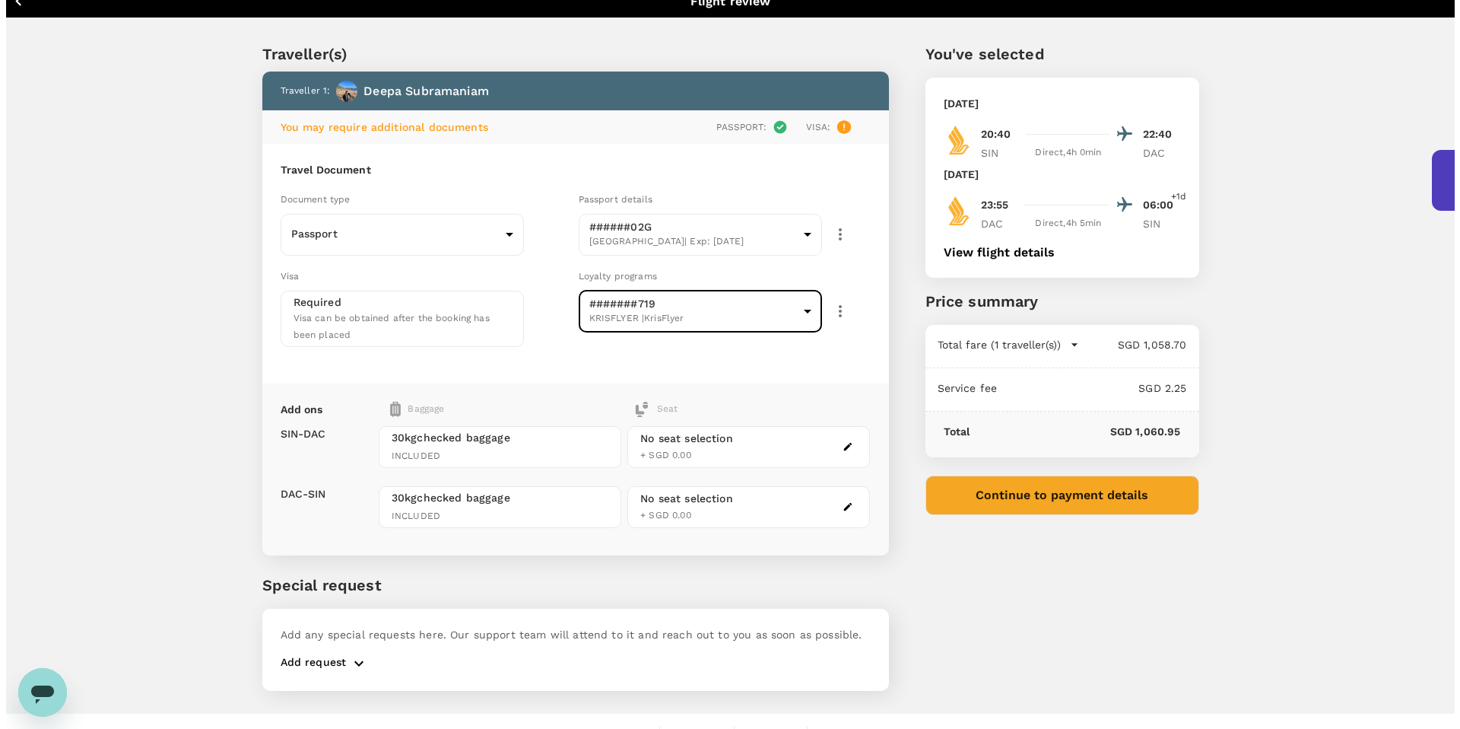
scroll to position [17, 0]
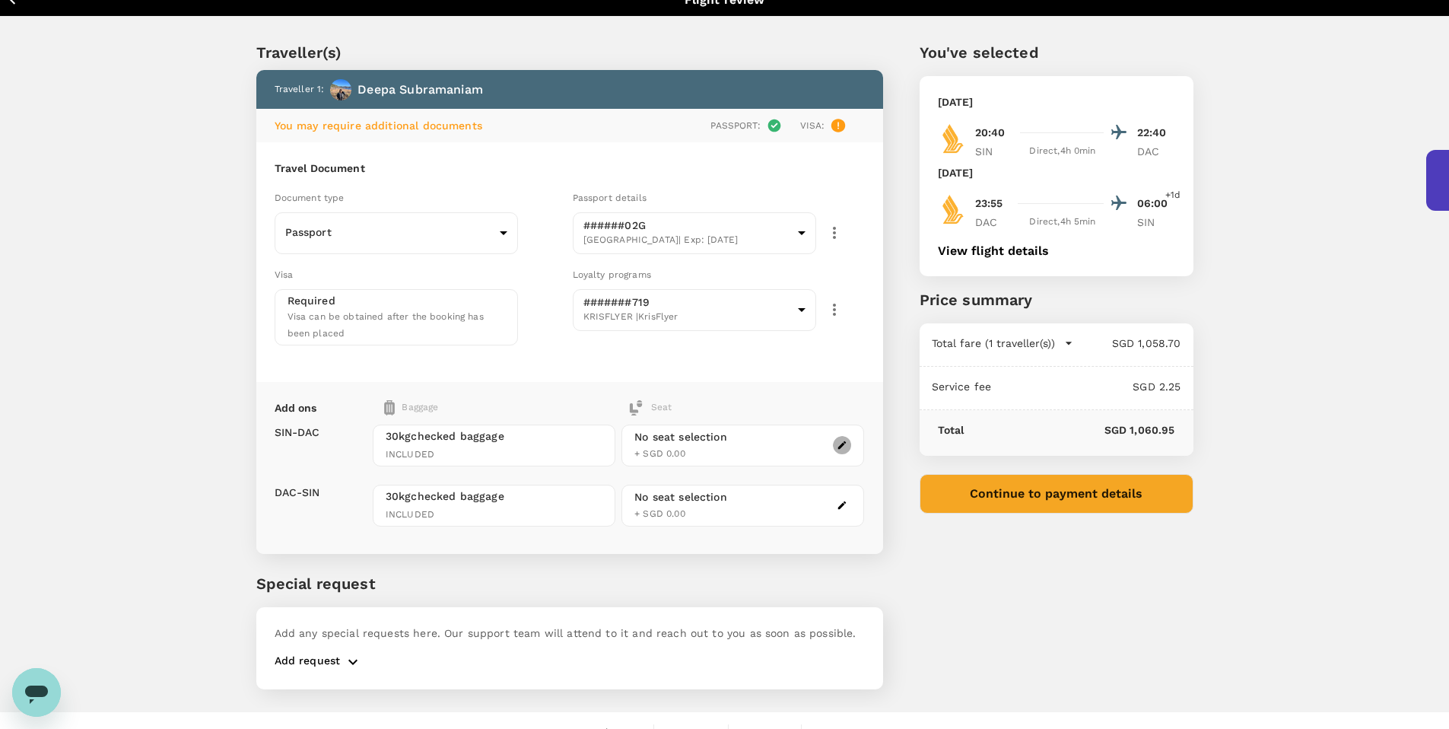
click at [847, 444] on icon "button" at bounding box center [842, 445] width 11 height 11
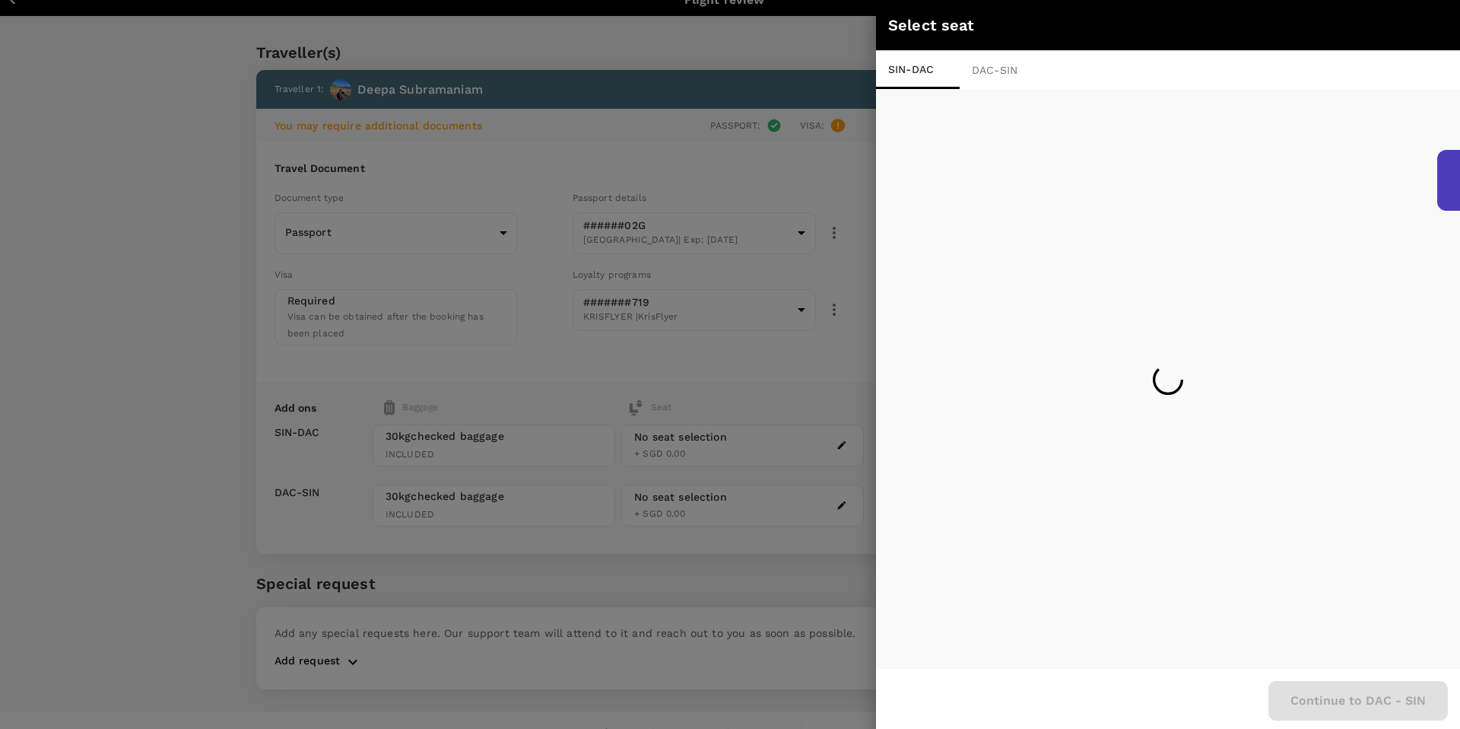
click at [826, 44] on div at bounding box center [730, 364] width 1460 height 729
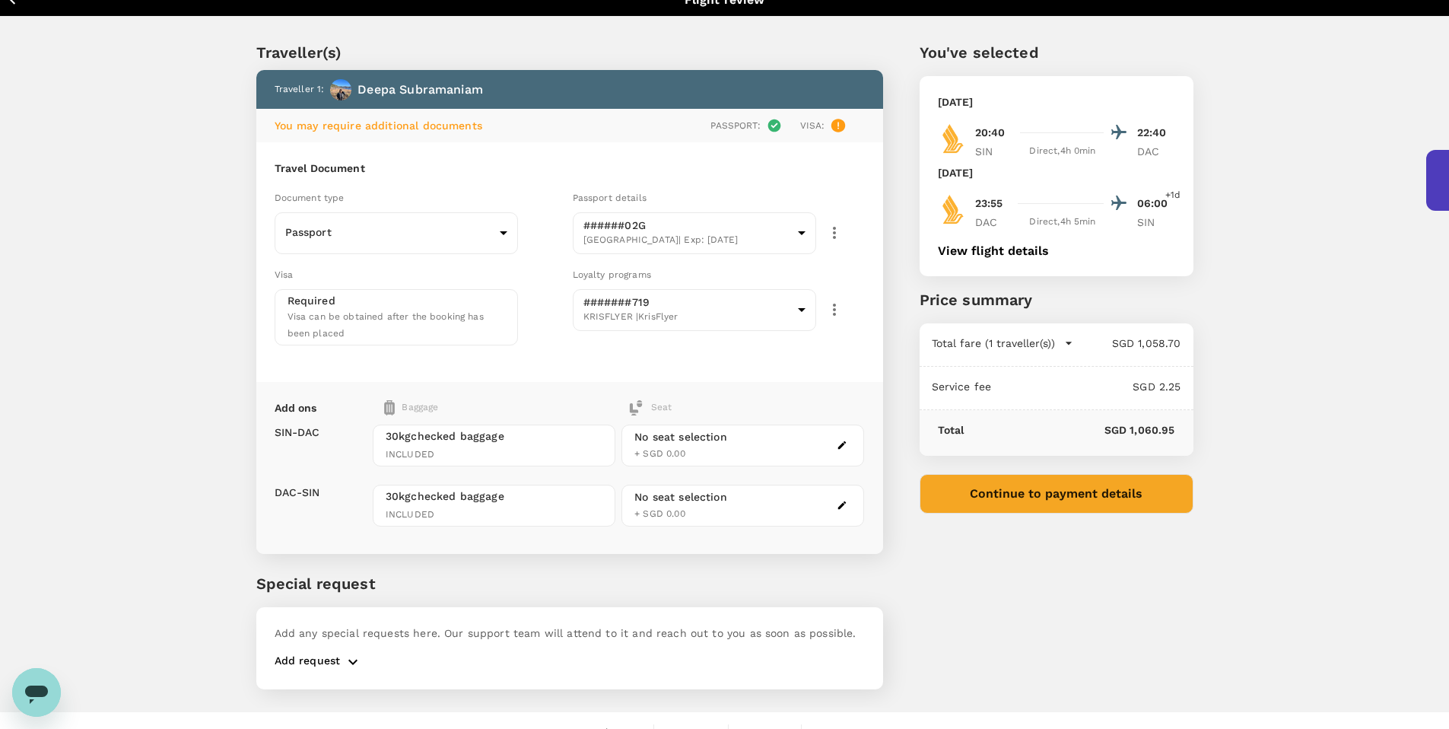
click at [1143, 485] on button "Continue to payment details" at bounding box center [1057, 494] width 274 height 40
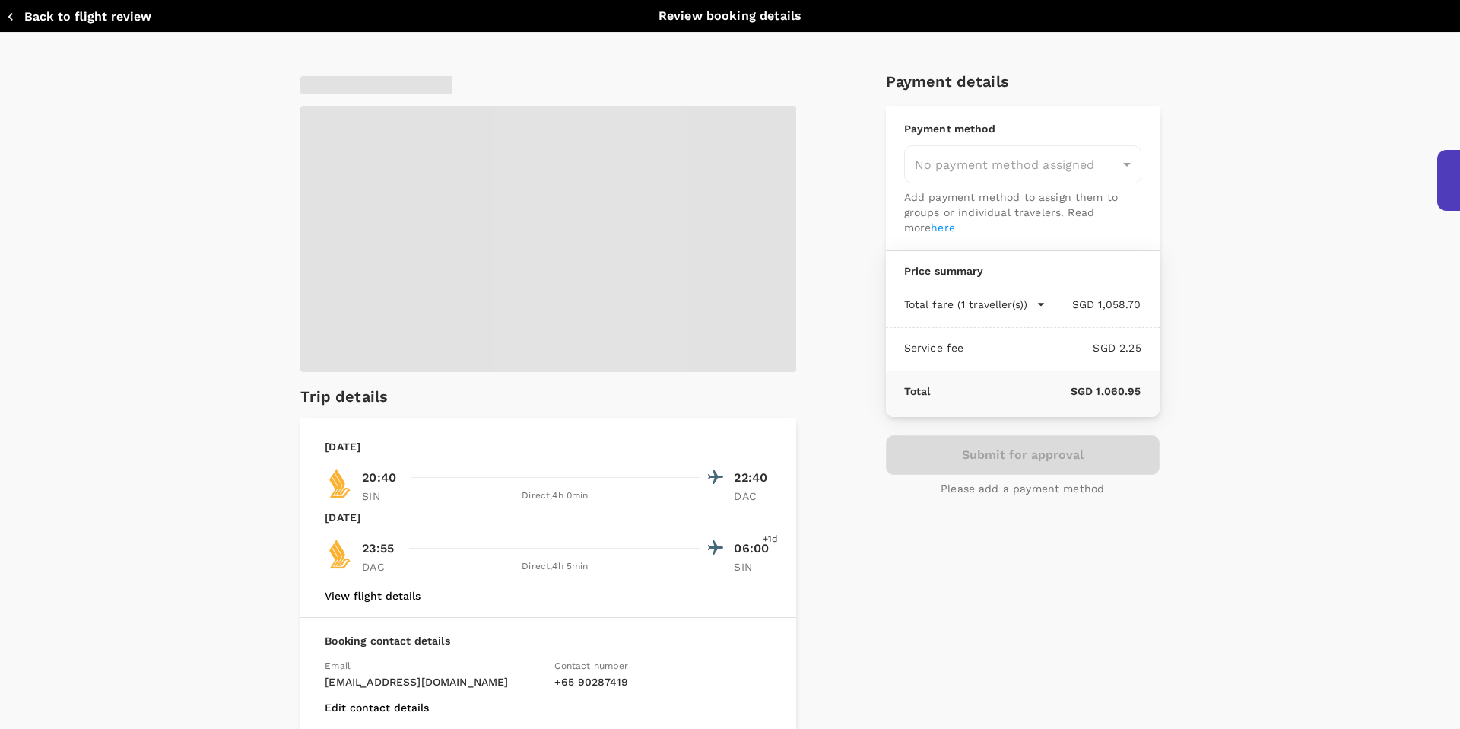
type input "9a155038-07a2-4c3b-a2f5-bce54f173f01"
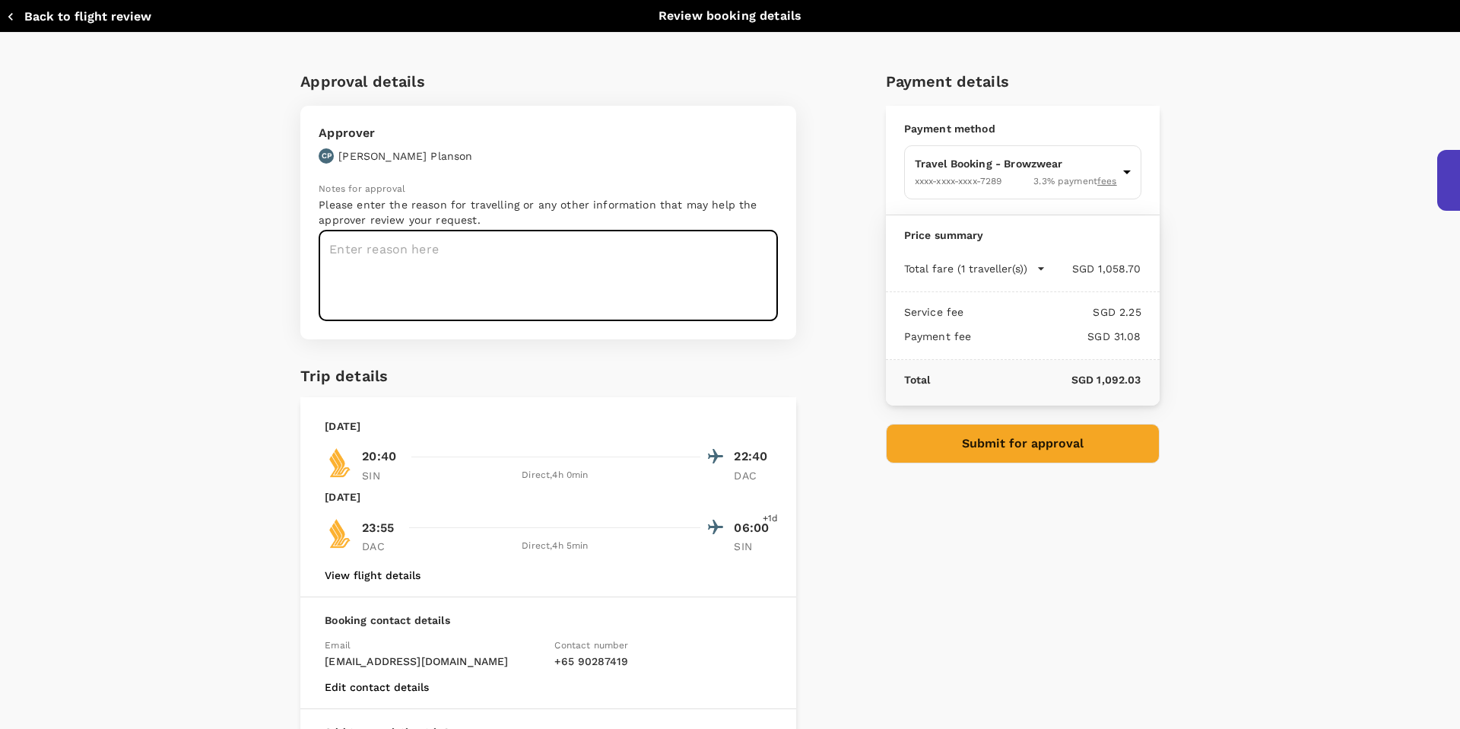
click at [379, 303] on textarea at bounding box center [548, 275] width 459 height 91
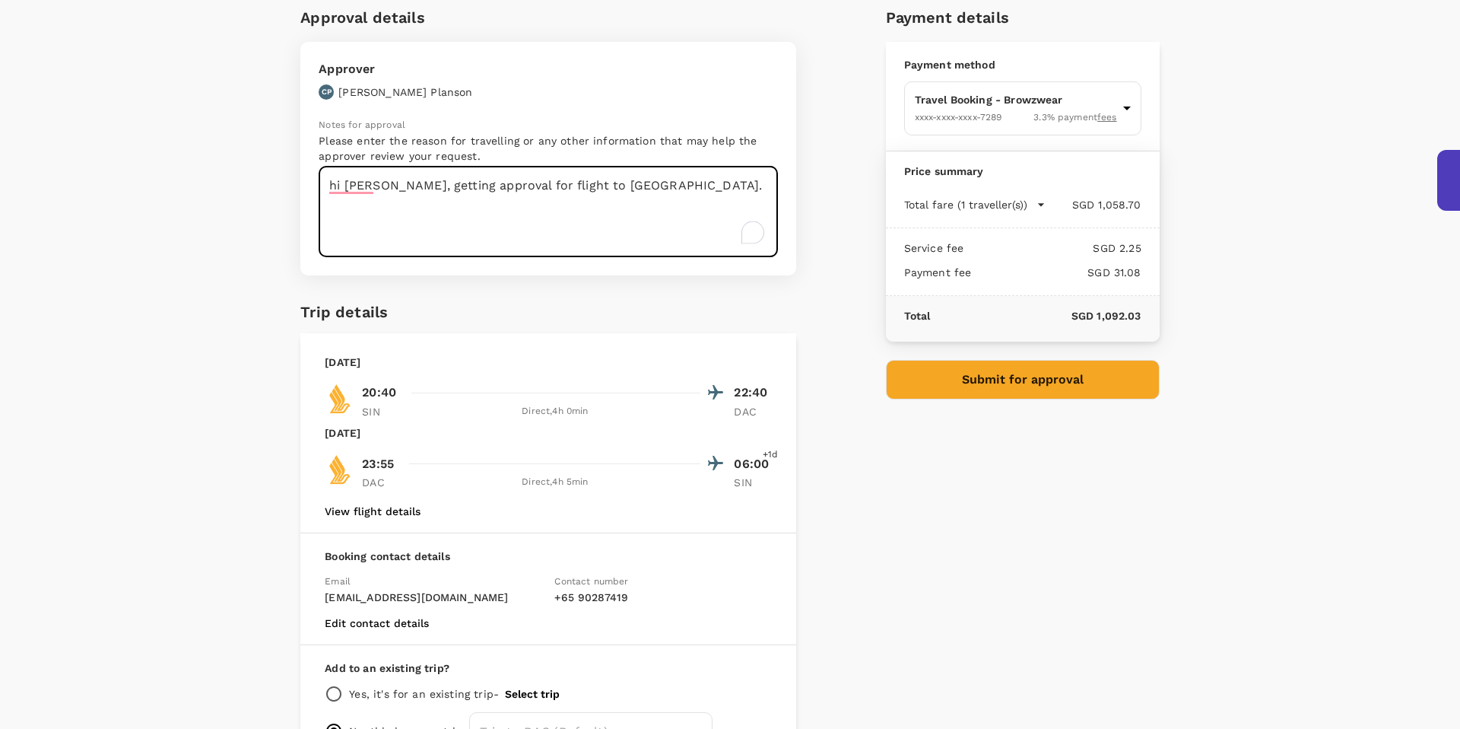
scroll to position [137, 0]
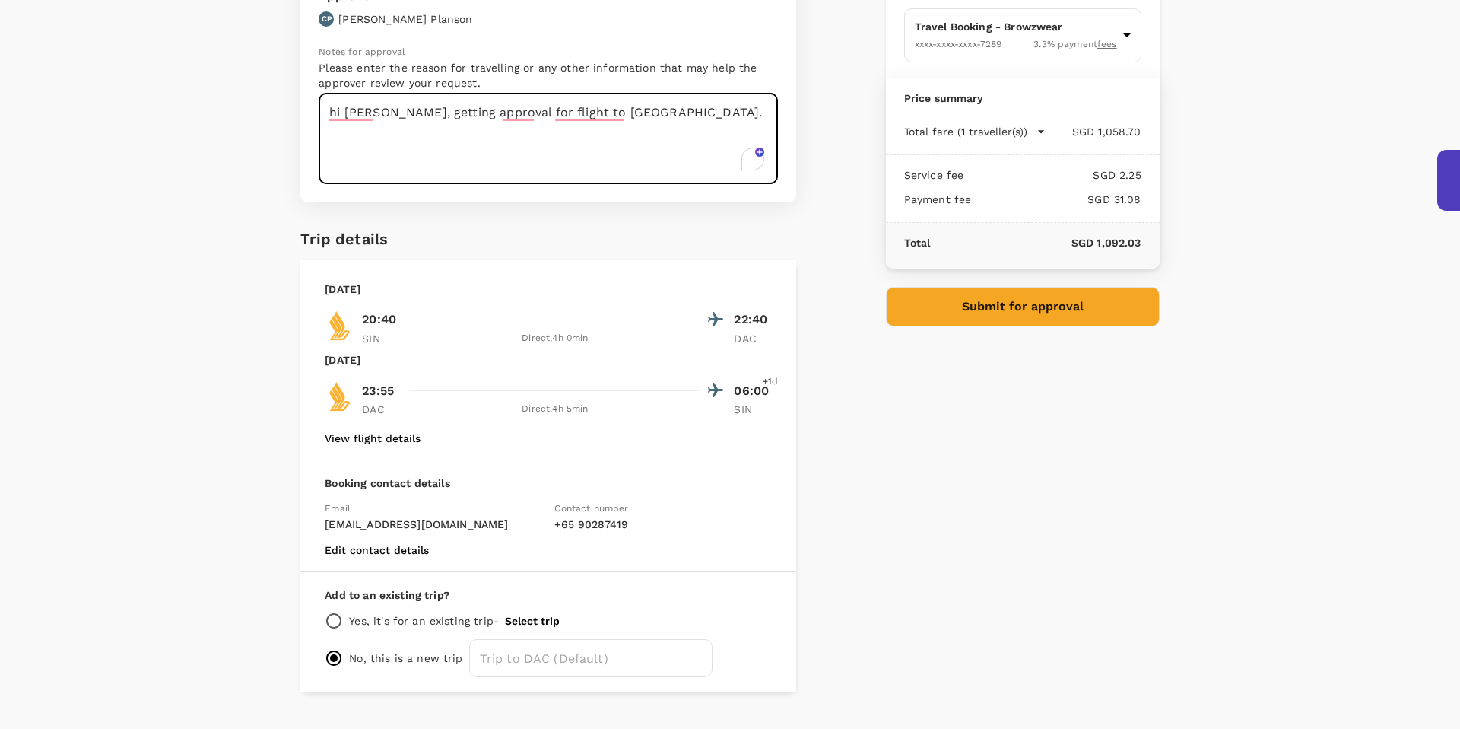
type textarea "hi craig, getting approval for flight to bangladesh."
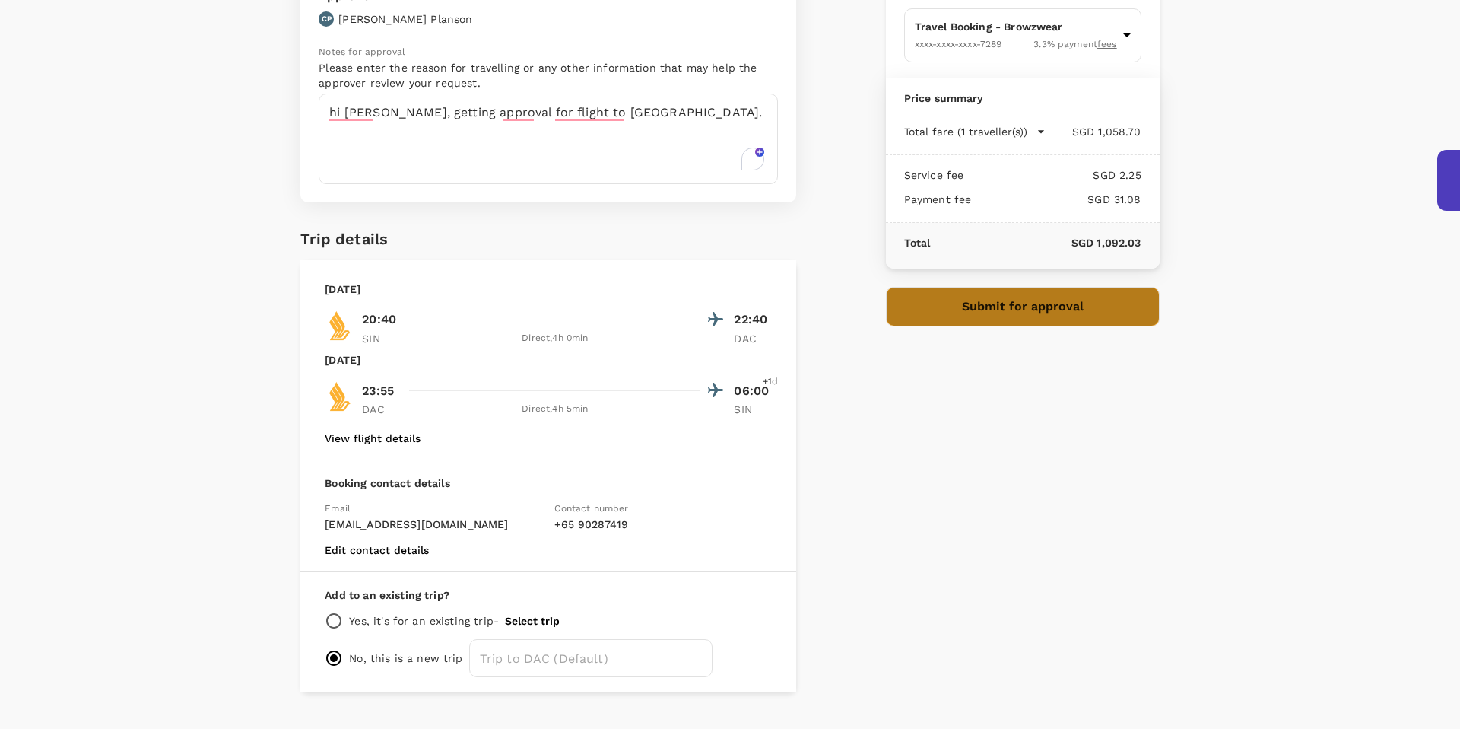
click at [1032, 320] on button "Submit for approval" at bounding box center [1023, 307] width 274 height 40
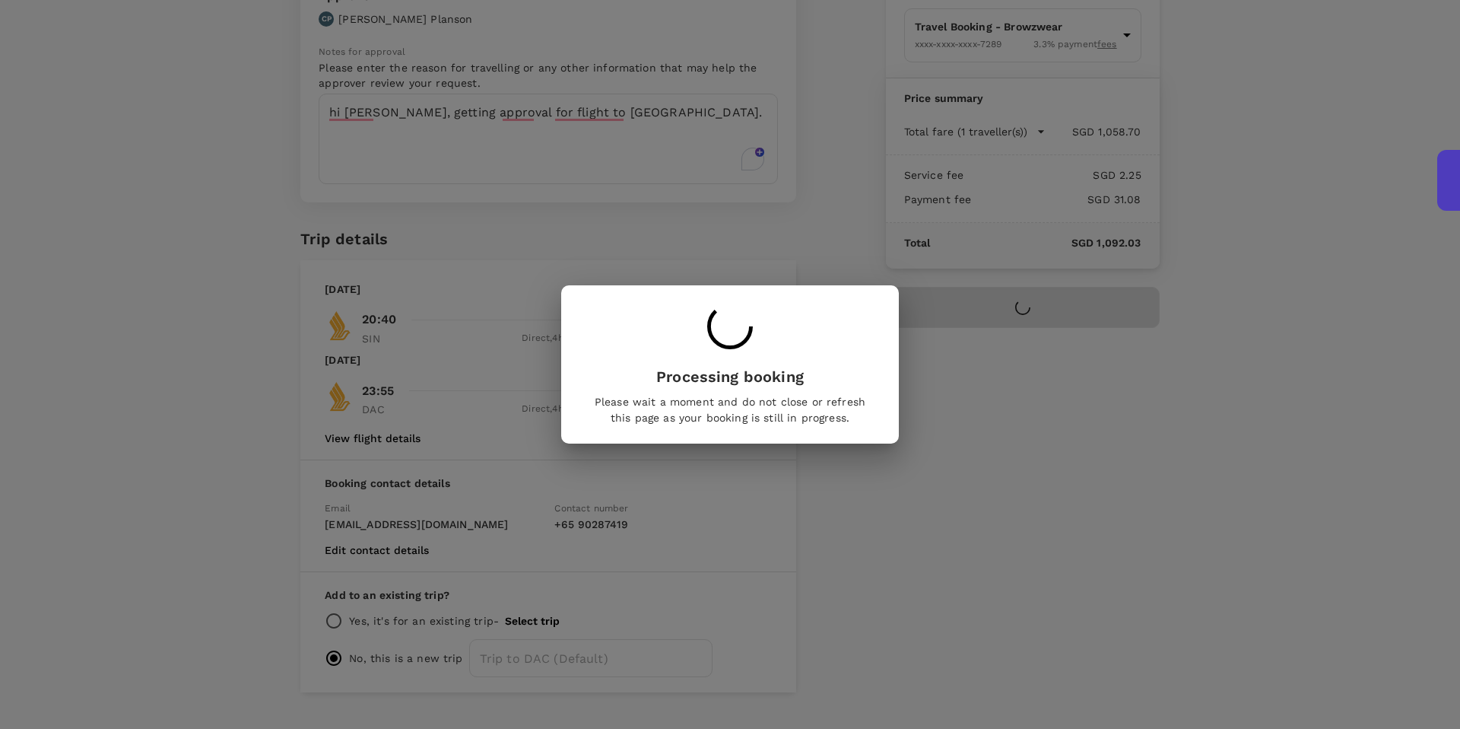
click at [1032, 320] on div "Processing booking Please wait a moment and do not close or refresh this page a…" at bounding box center [730, 364] width 1460 height 729
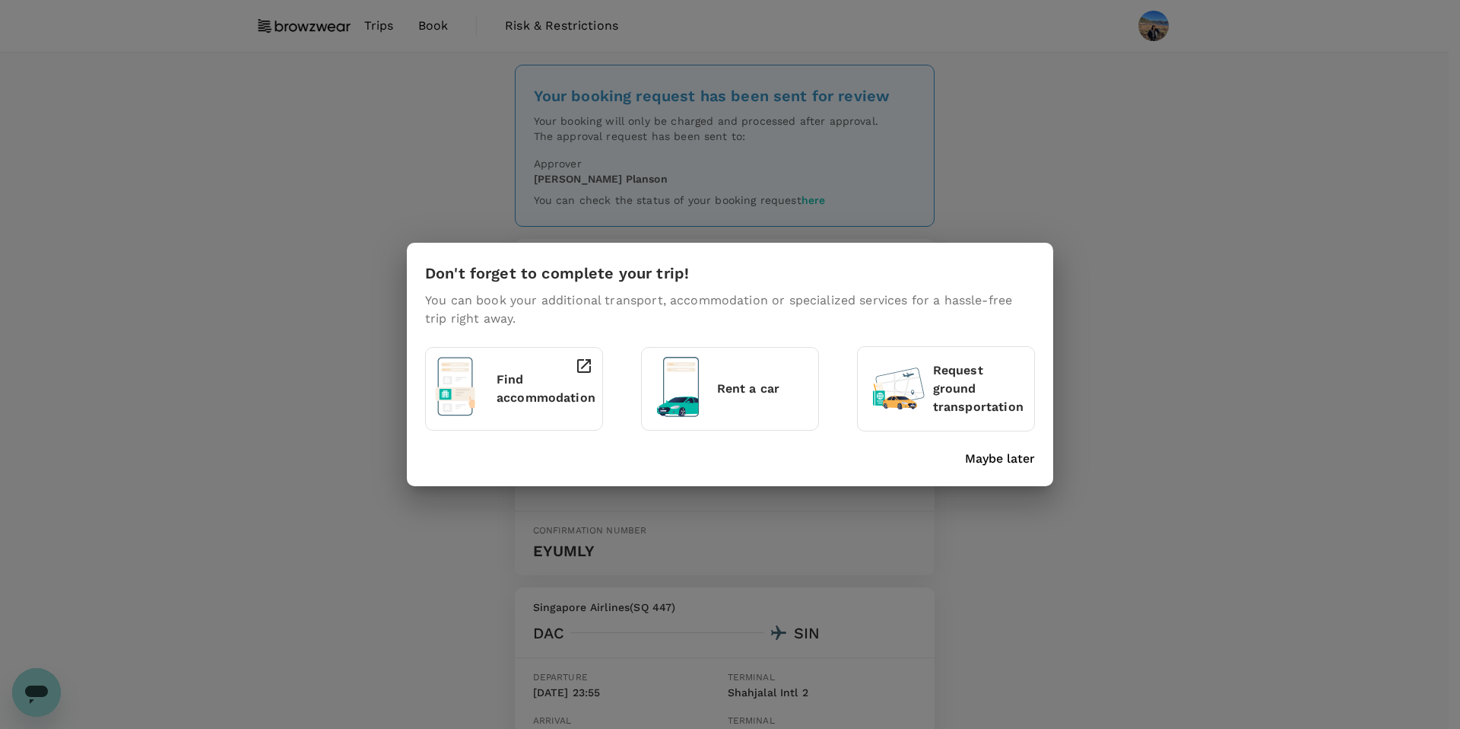
click at [1006, 462] on p "Maybe later" at bounding box center [1000, 459] width 70 height 18
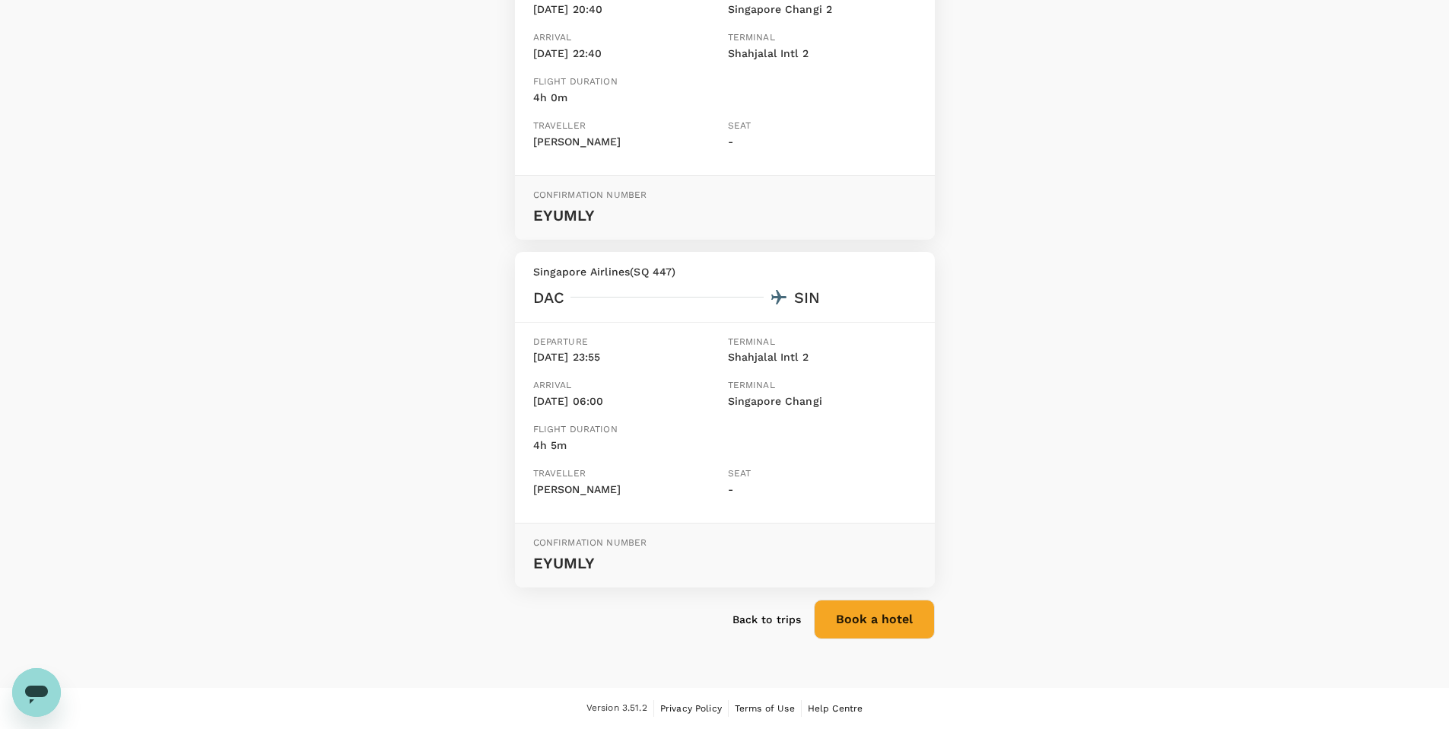
scroll to position [335, 0]
click at [856, 612] on button "Book a hotel" at bounding box center [874, 620] width 121 height 40
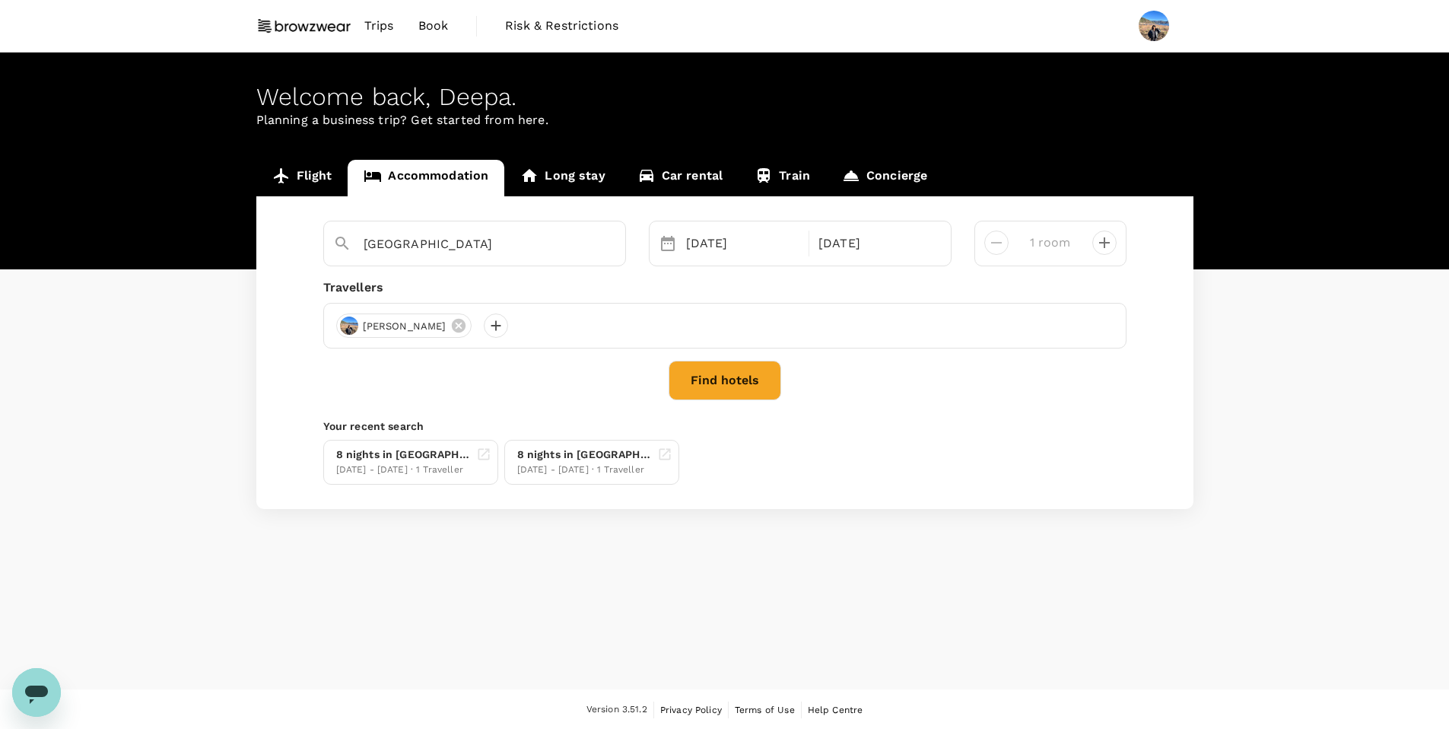
type input "Airport - Dakshinkhan Road"
click at [731, 385] on button "Find hotels" at bounding box center [725, 381] width 113 height 40
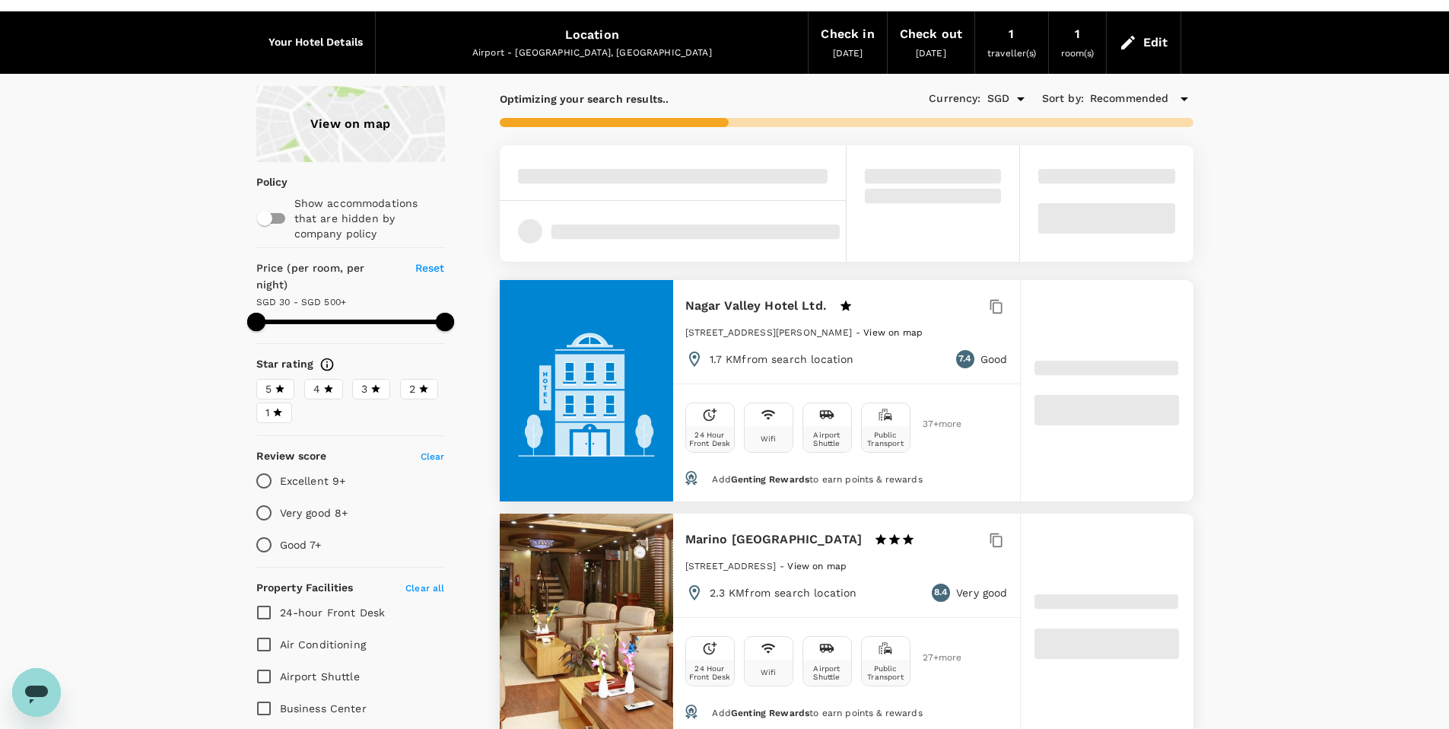
type input "499.62"
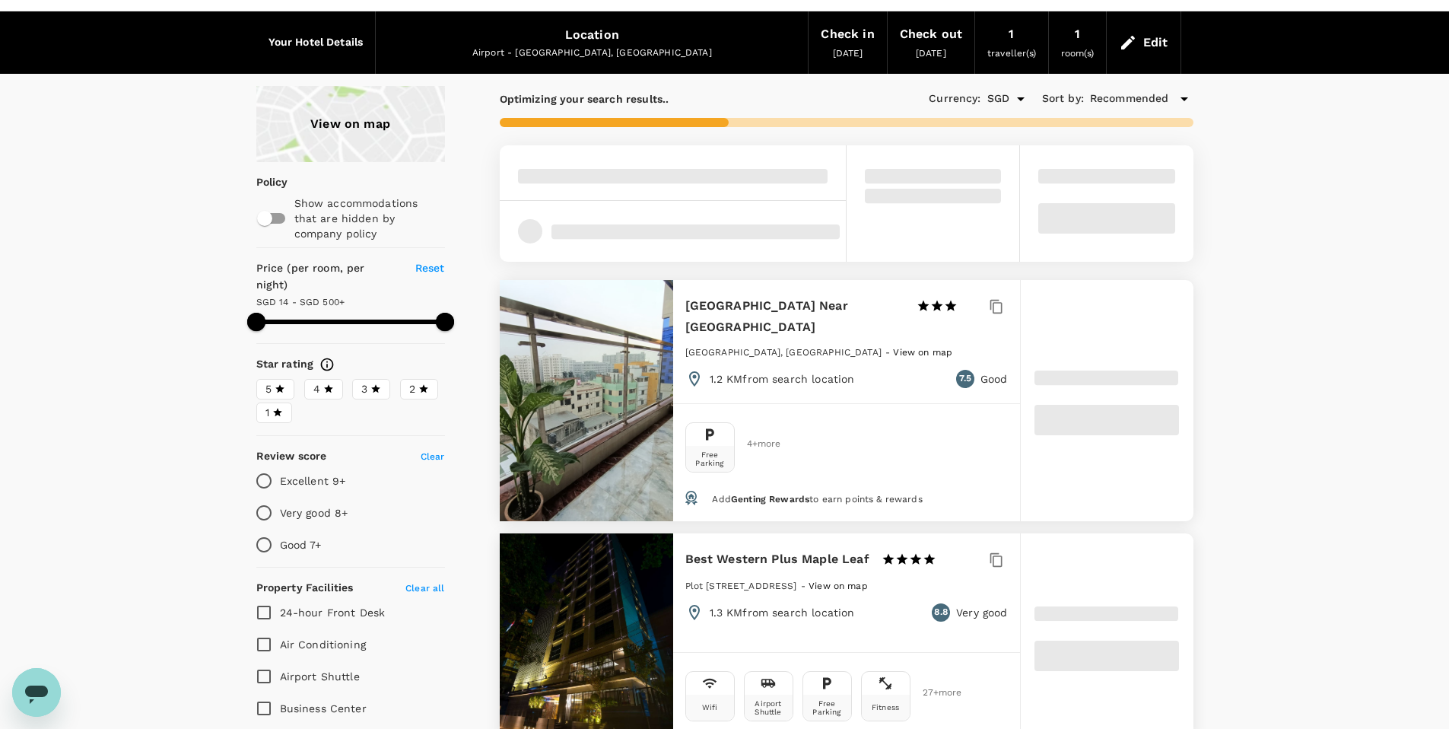
type input "13.62"
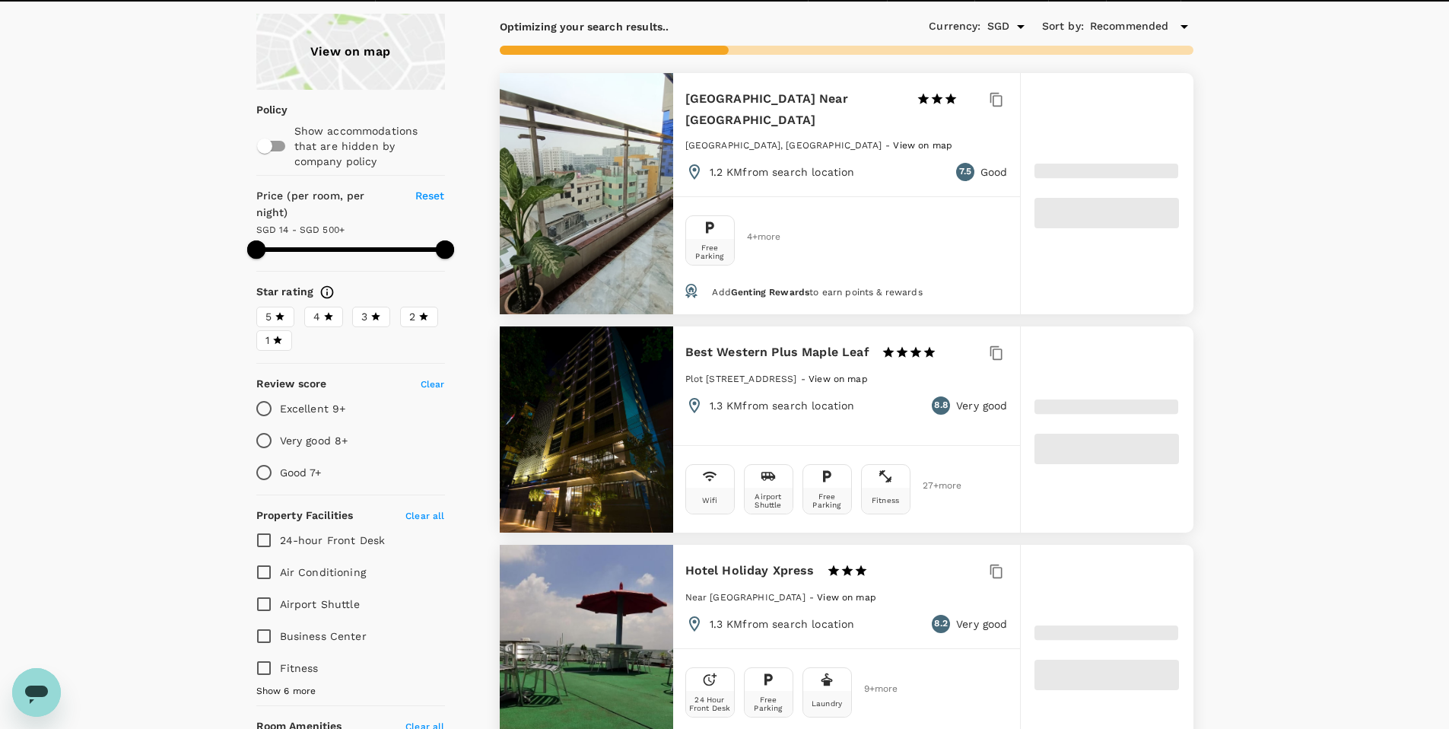
scroll to position [122, 0]
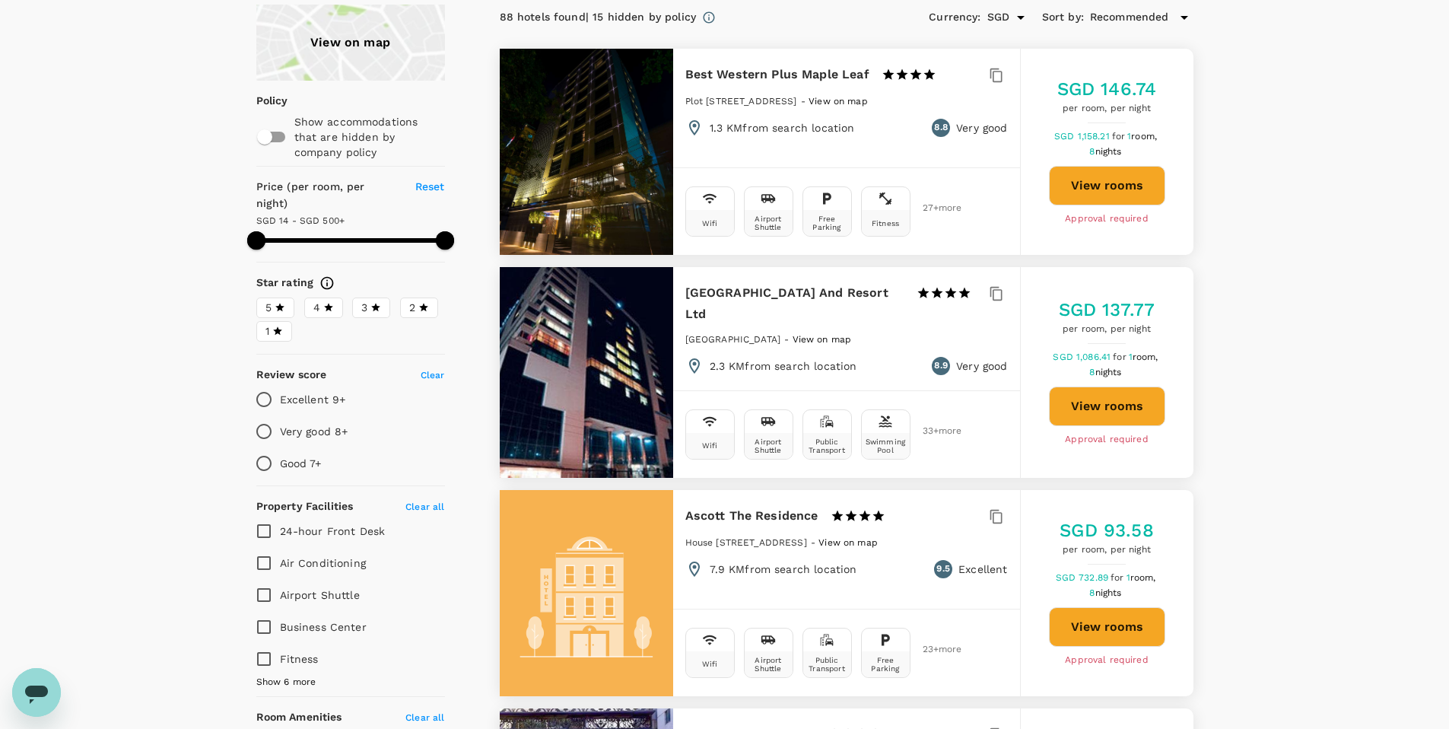
click at [1132, 196] on button "View rooms" at bounding box center [1107, 186] width 116 height 40
type input "499.62"
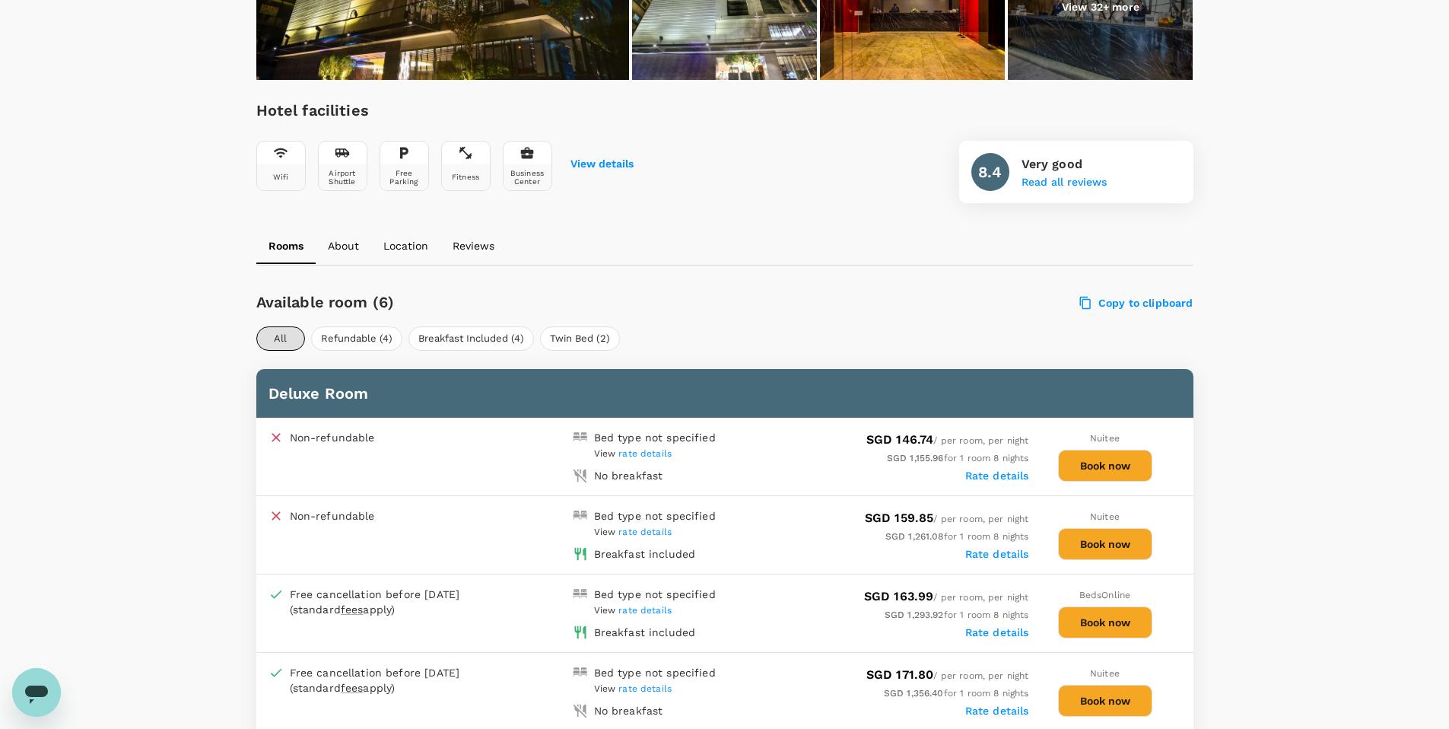
scroll to position [465, 0]
drag, startPoint x: 570, startPoint y: 434, endPoint x: 675, endPoint y: 481, distance: 116.1
click at [675, 481] on div "Bed type not specified View rate details No breakfast" at bounding box center [649, 455] width 152 height 53
click at [679, 480] on div "No breakfast" at bounding box center [646, 471] width 158 height 21
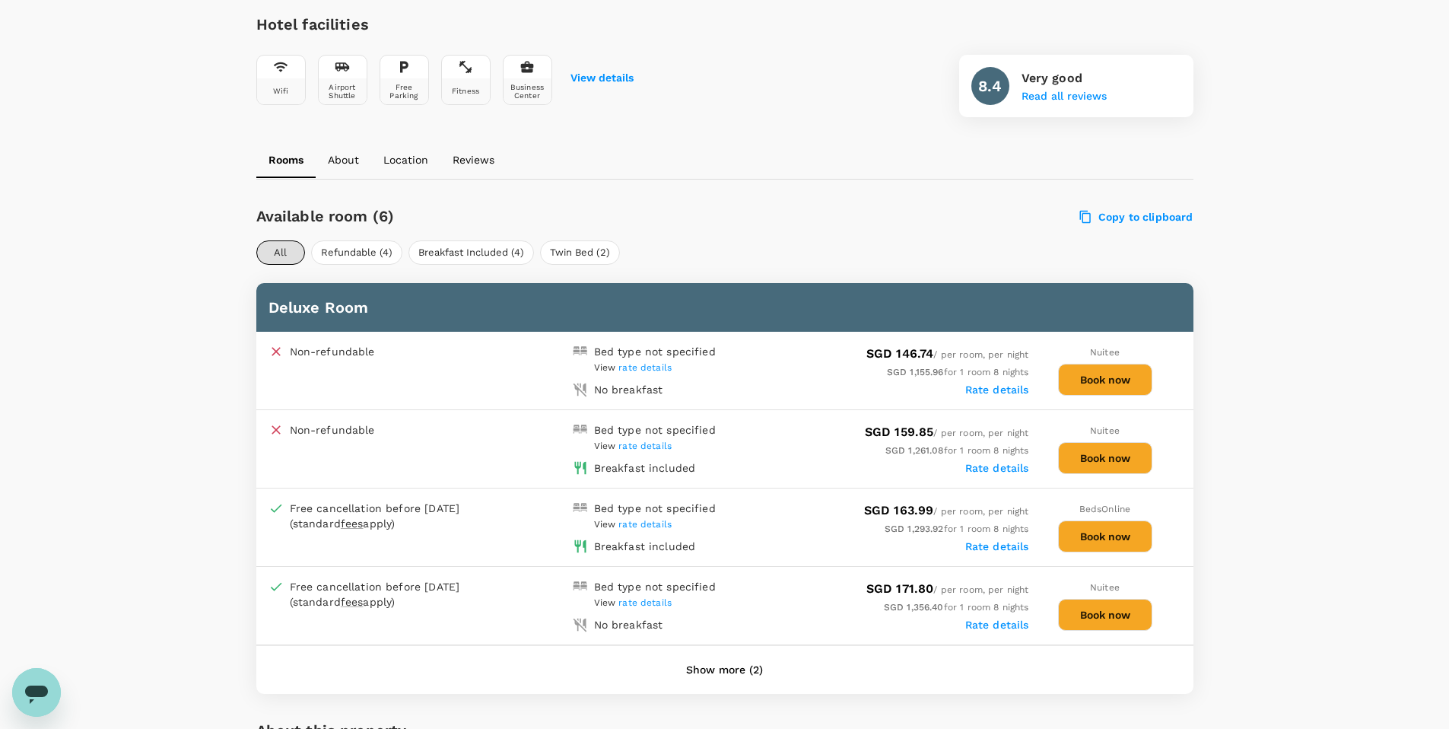
scroll to position [553, 0]
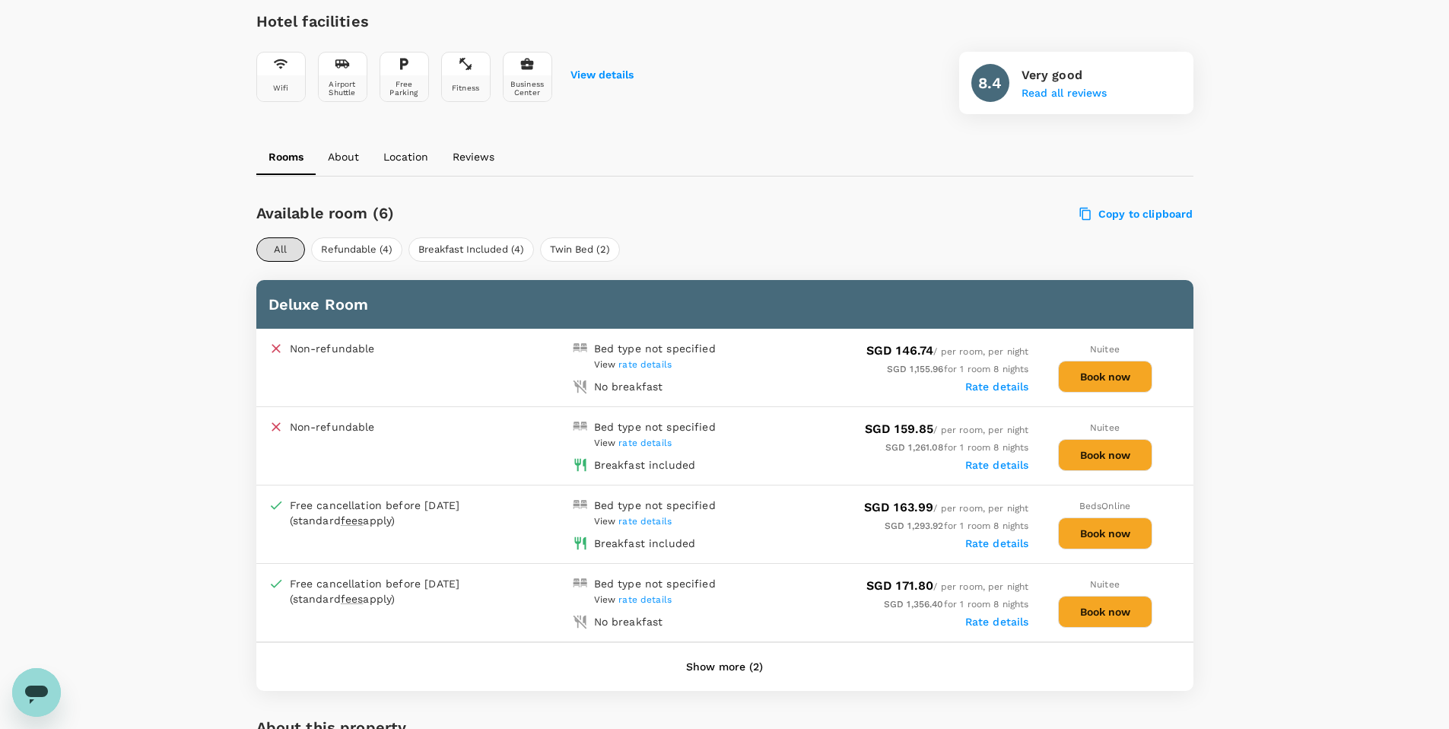
click at [1122, 376] on button "Book now" at bounding box center [1105, 377] width 94 height 32
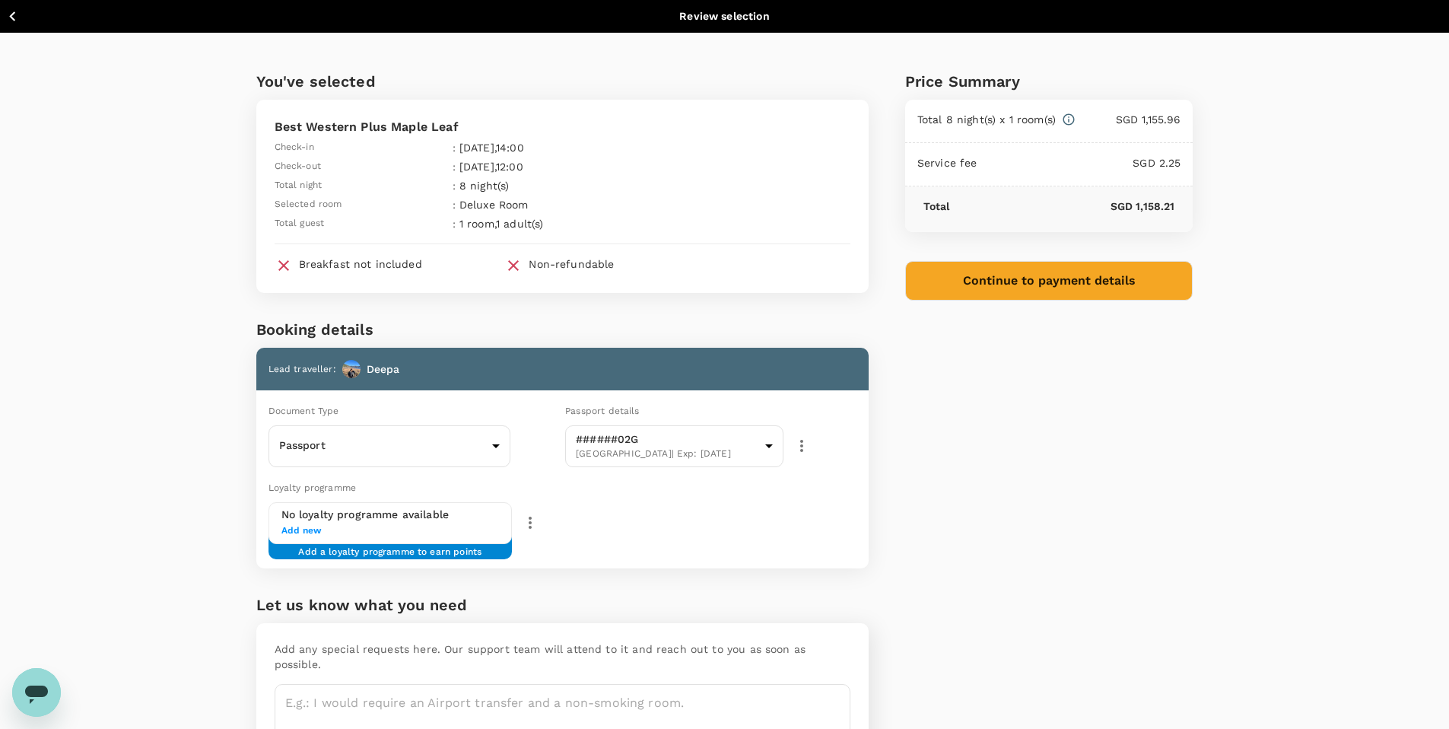
scroll to position [3, 0]
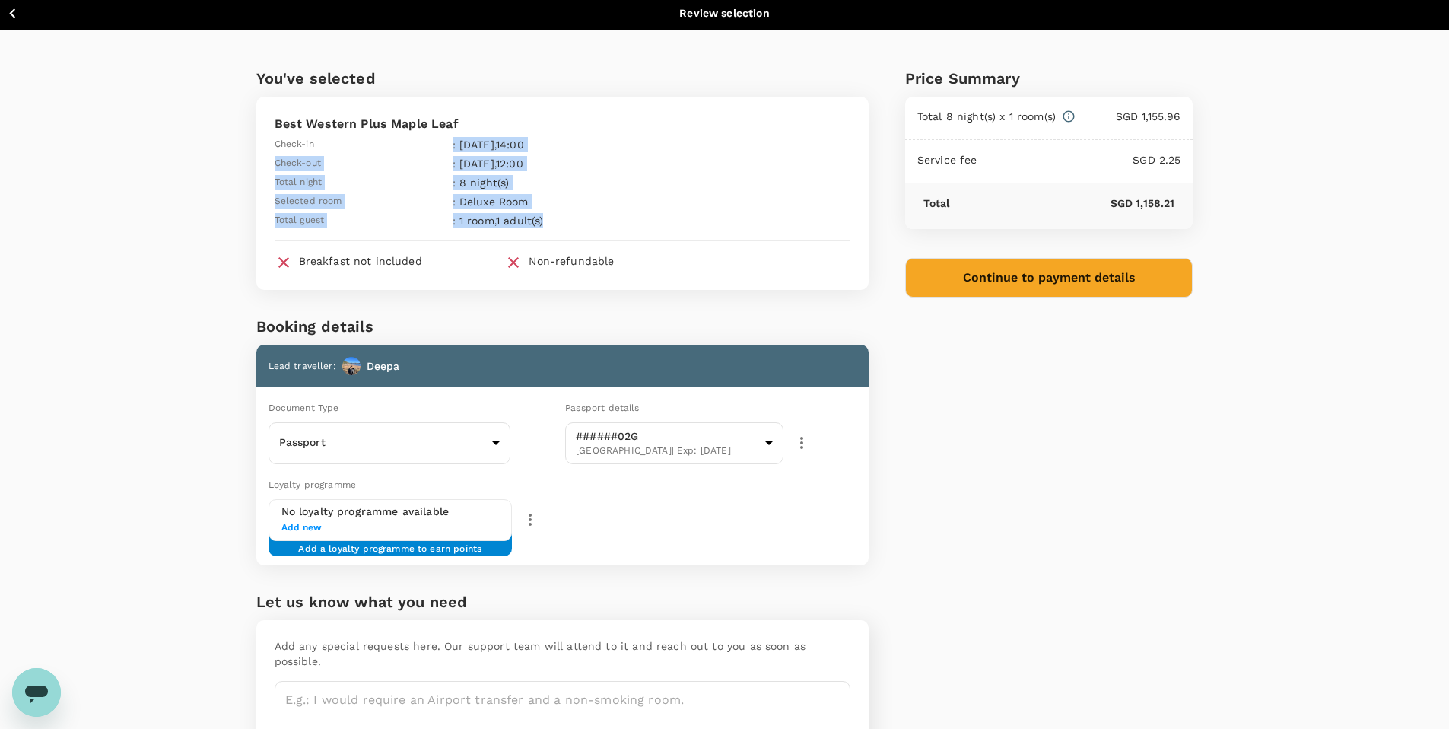
drag, startPoint x: 433, startPoint y: 147, endPoint x: 536, endPoint y: 217, distance: 124.3
click at [536, 217] on table "Check-in : 12 Sep 2025 , 14:00 Check-out : 20 Sep 2025 , 12:00 Total night : 8 …" at bounding box center [476, 180] width 403 height 95
click at [565, 210] on th "1 room , 1 adult(s)" at bounding box center [568, 218] width 218 height 19
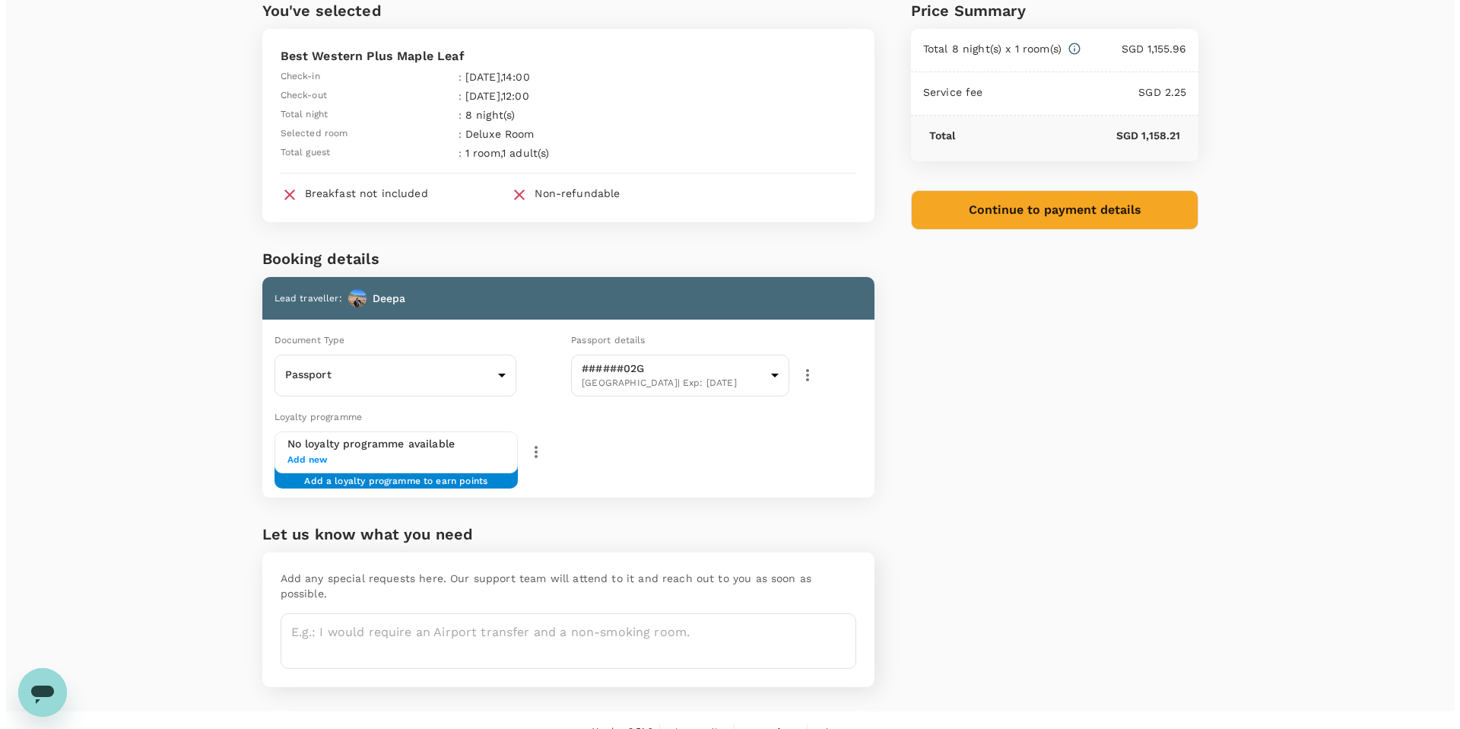
scroll to position [79, 0]
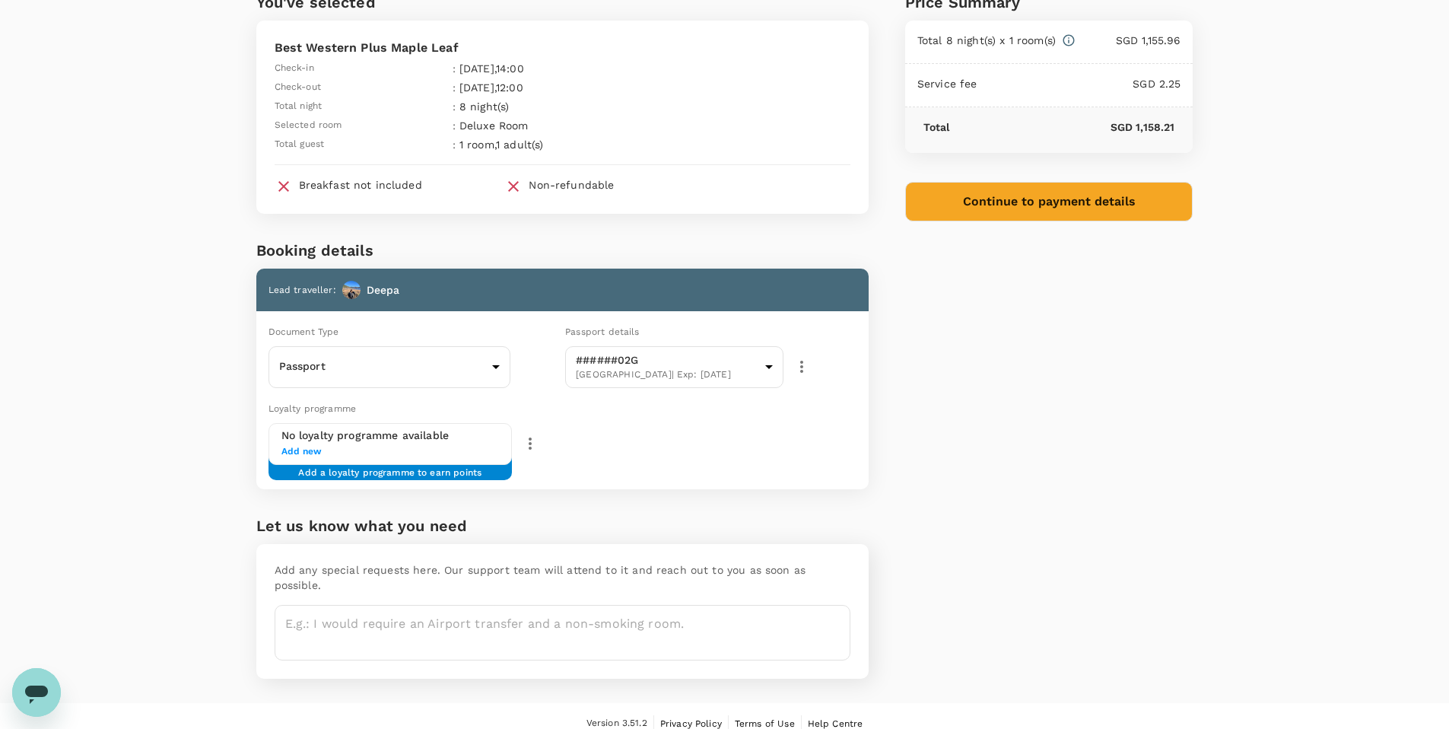
click at [313, 451] on span "Add new" at bounding box center [390, 451] width 218 height 15
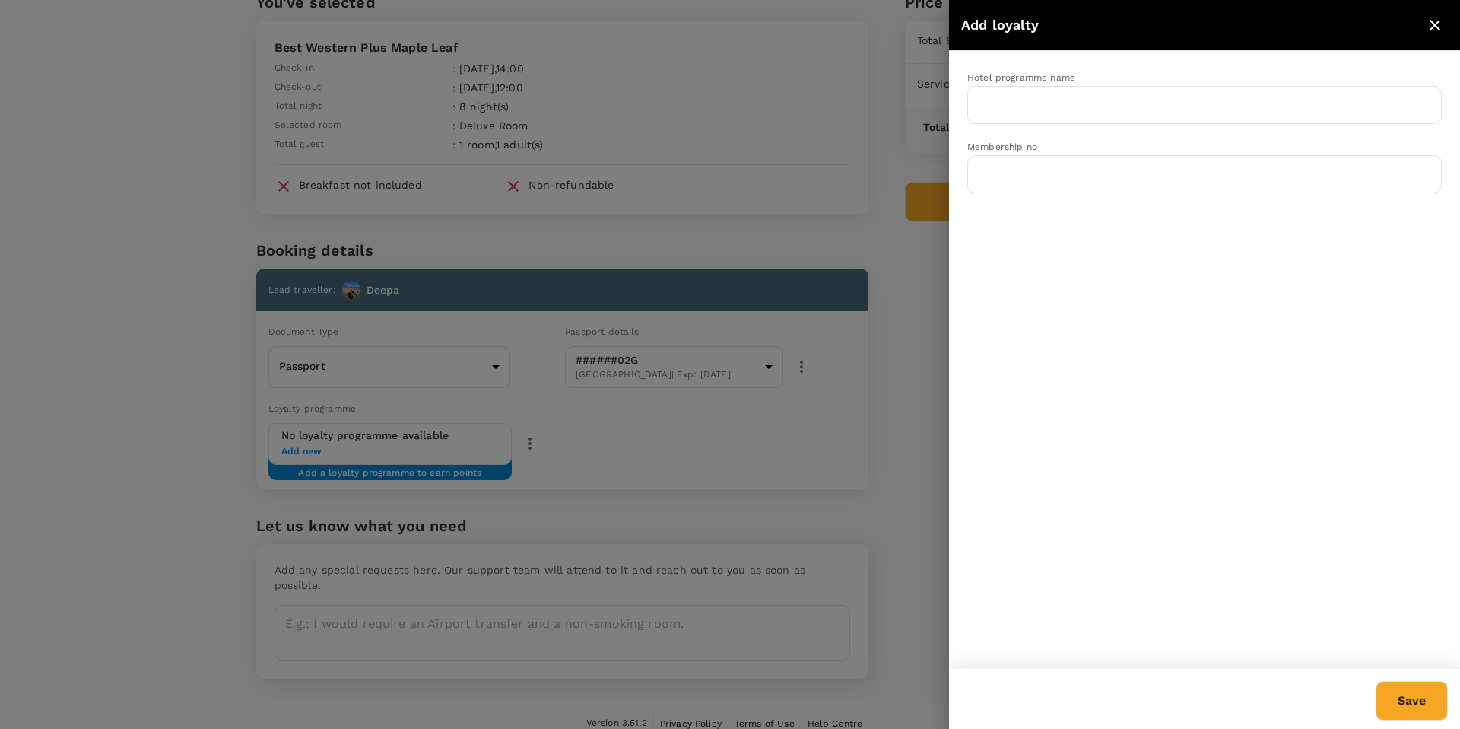
click at [1427, 22] on icon "close" at bounding box center [1435, 25] width 18 height 18
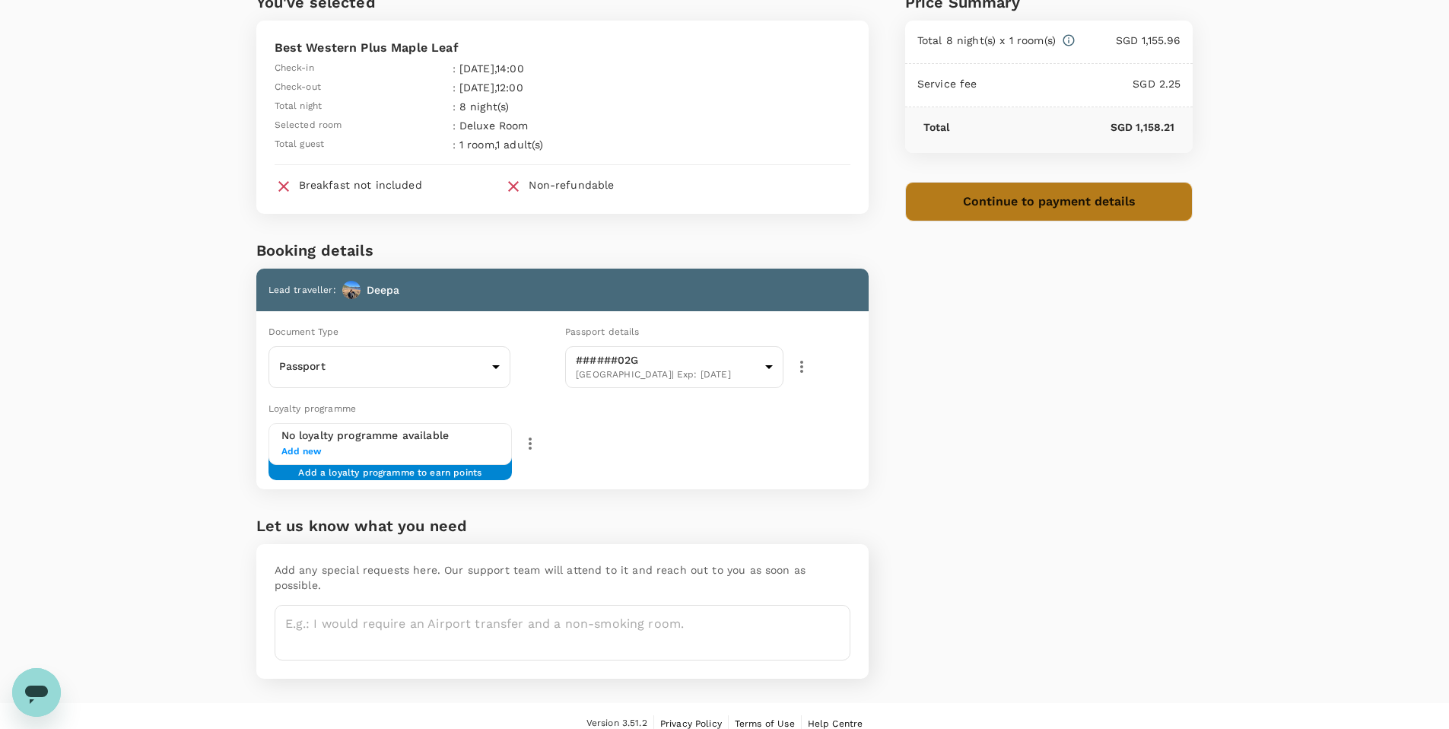
click at [1078, 214] on button "Continue to payment details" at bounding box center [1049, 202] width 288 height 40
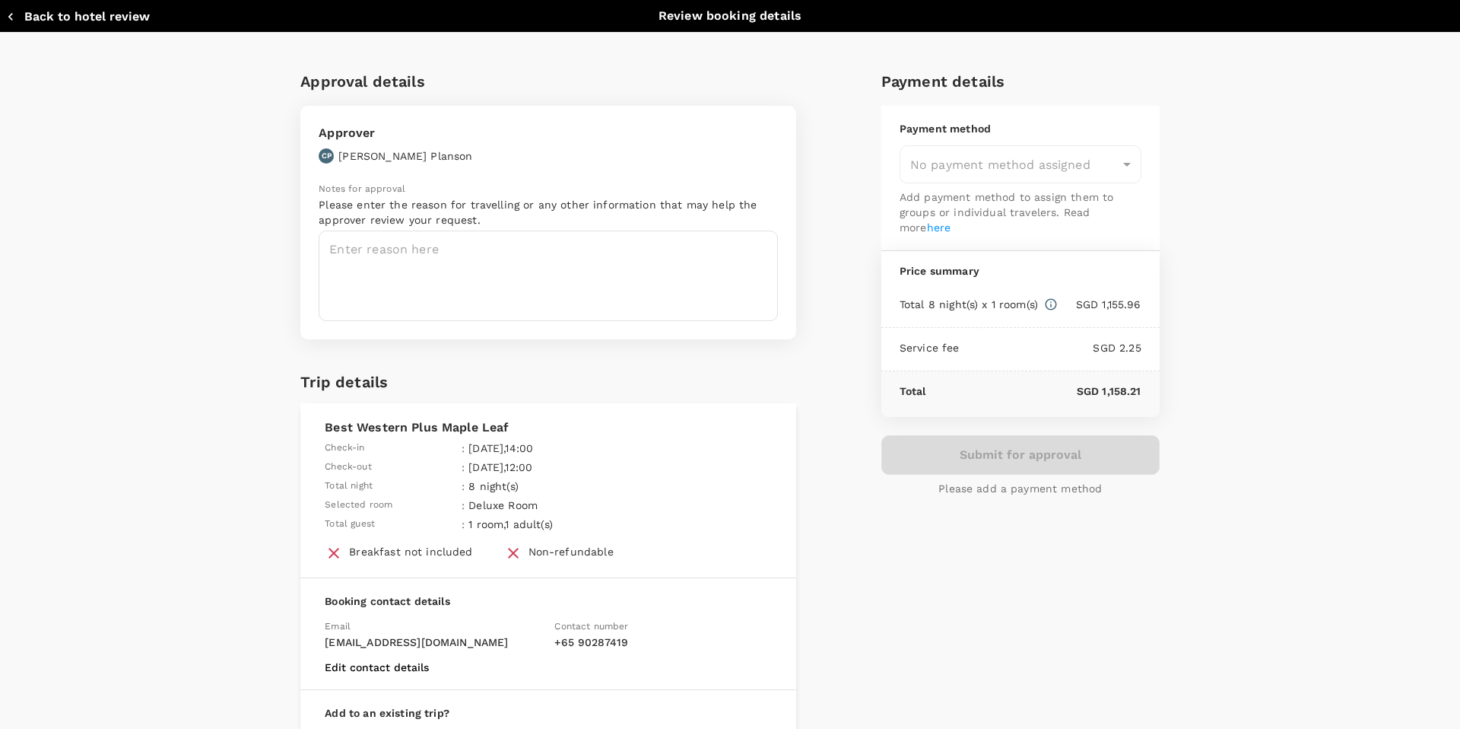
type input "9a155038-07a2-4c3b-a2f5-bce54f173f01"
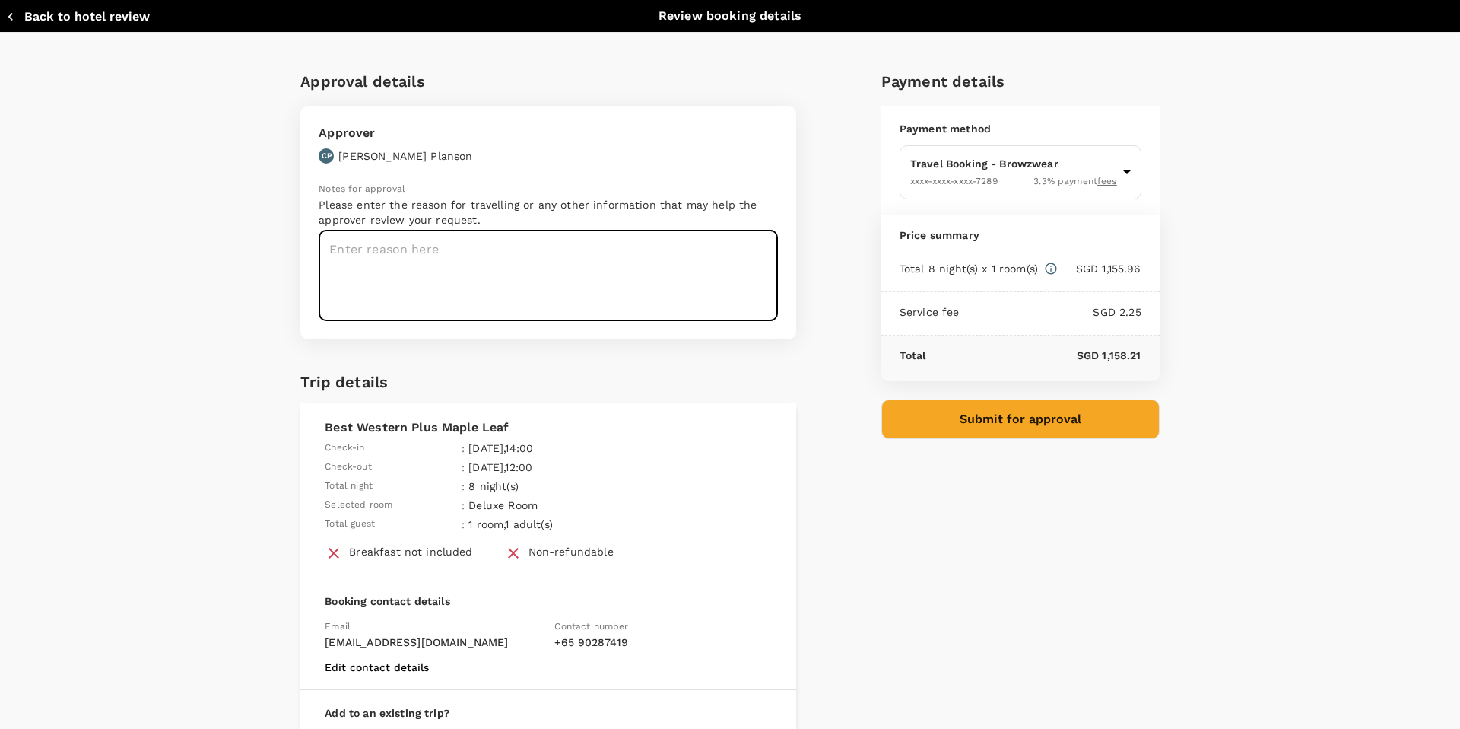
click at [544, 263] on textarea at bounding box center [548, 275] width 459 height 91
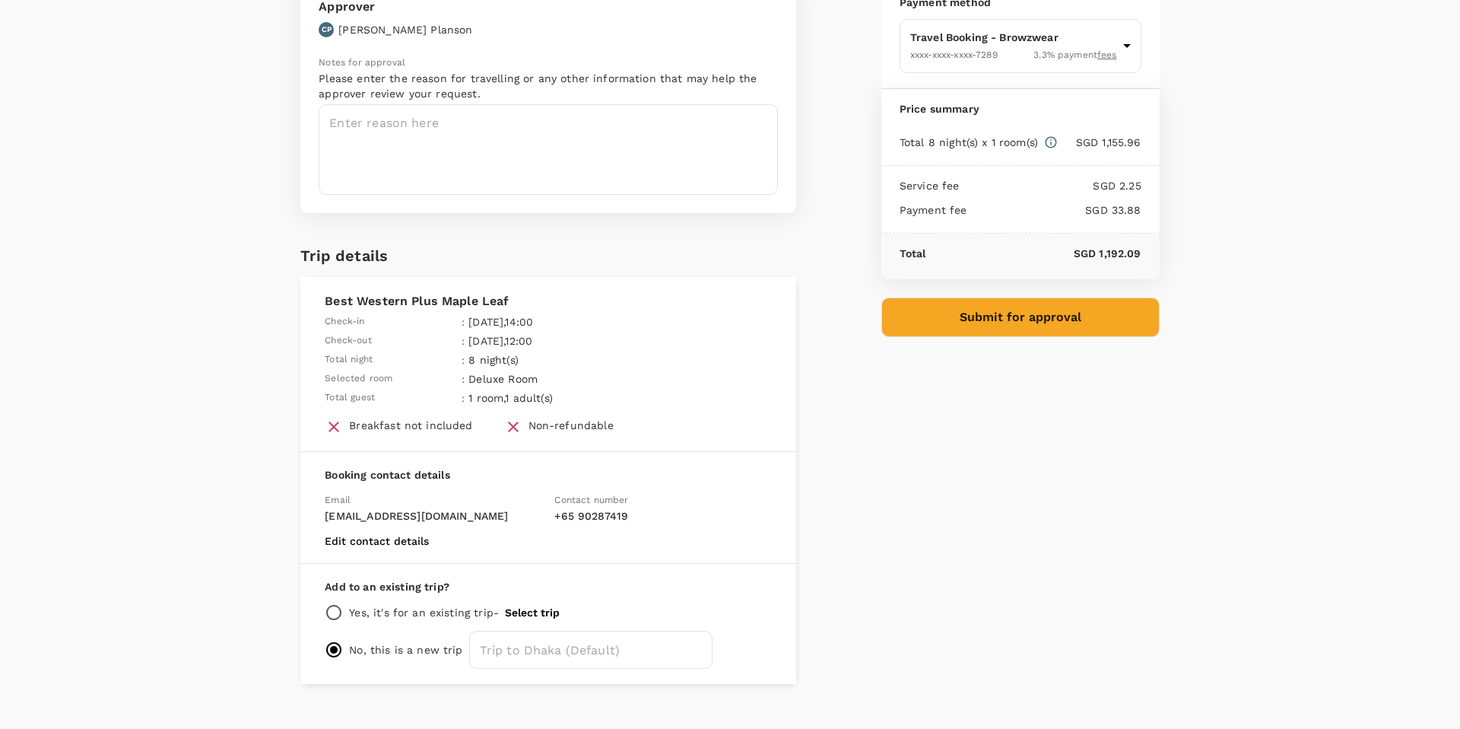
scroll to position [151, 0]
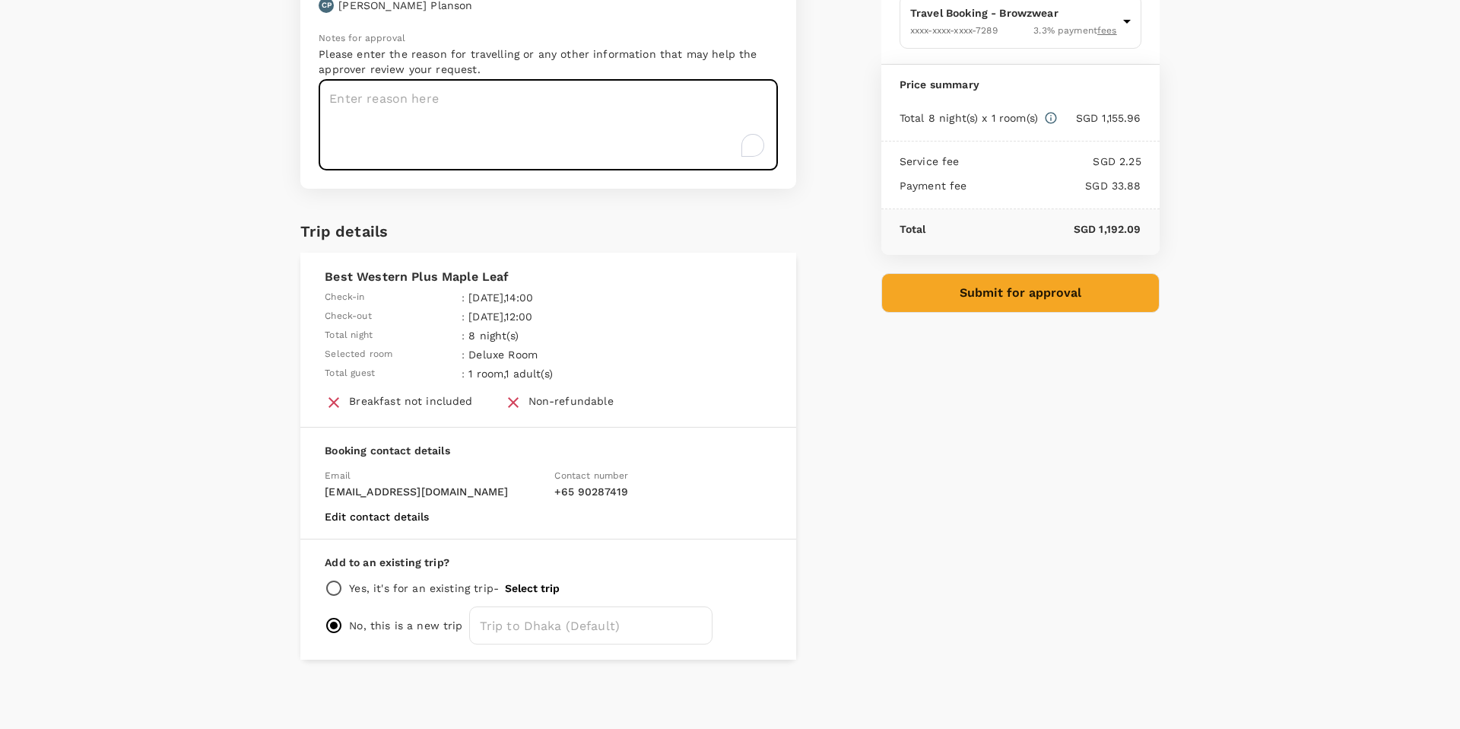
click at [467, 108] on textarea "To enrich screen reader interactions, please activate Accessibility in Grammarl…" at bounding box center [548, 125] width 459 height 91
click at [529, 101] on textarea "Hi craig, getting approval for the stay in bangladesh." at bounding box center [548, 125] width 459 height 91
click at [666, 105] on textarea "Hi craig, getting approval for the accomodation in bangladesh." at bounding box center [548, 125] width 459 height 91
type textarea "Hi craig, getting approval for the accommodation in Bangladesh."
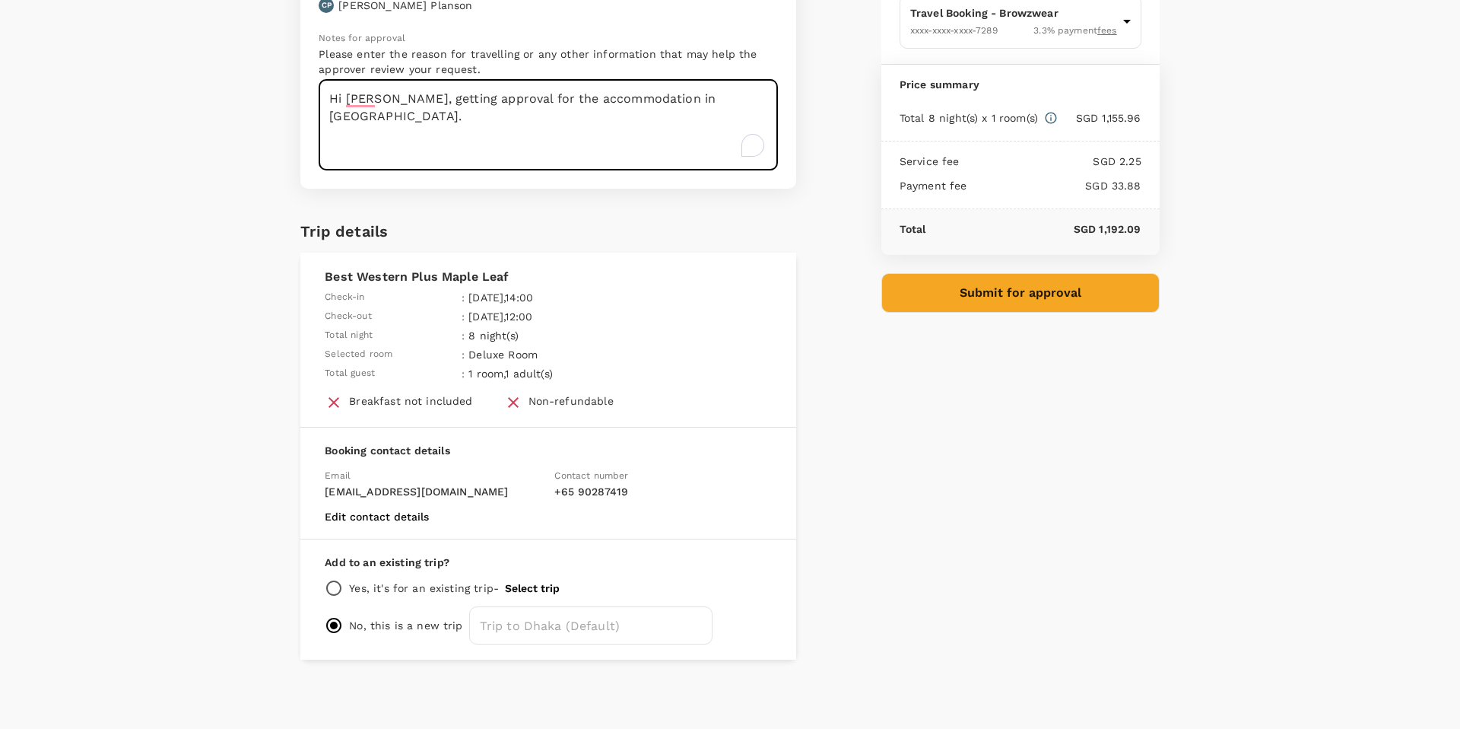
click at [1058, 307] on button "Submit for approval" at bounding box center [1021, 293] width 278 height 40
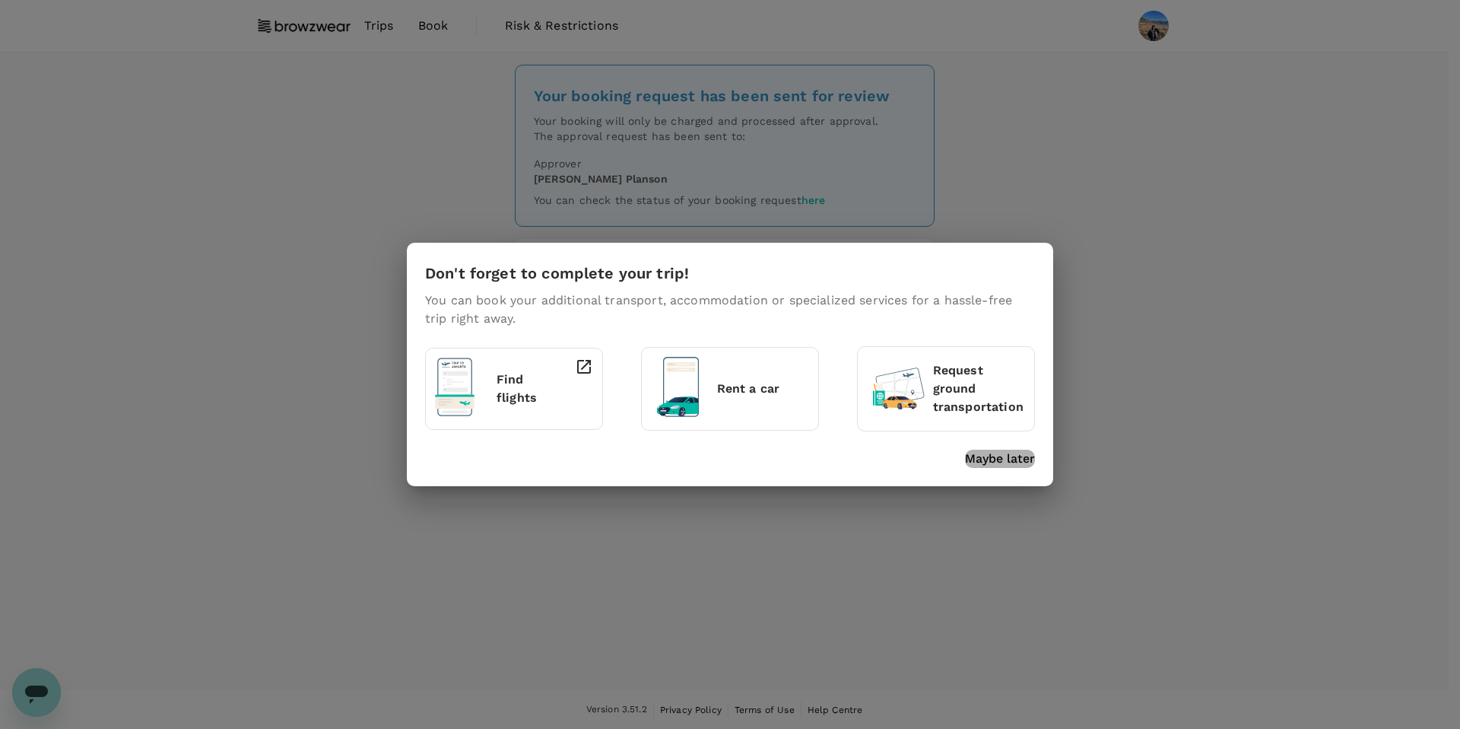
click at [984, 467] on p "Maybe later" at bounding box center [1000, 459] width 70 height 18
